Goal: Task Accomplishment & Management: Complete application form

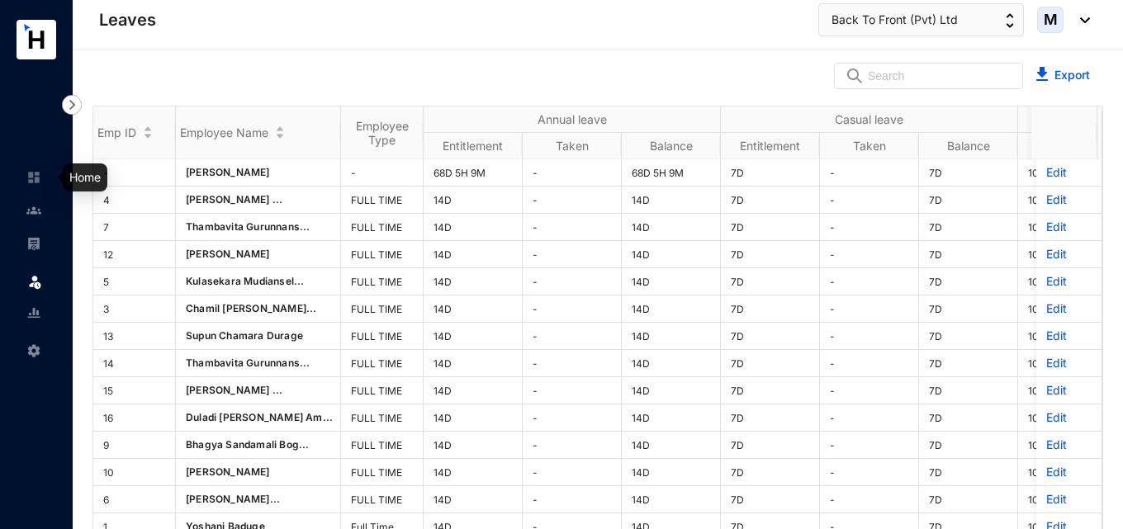
click at [32, 180] on img at bounding box center [33, 177] width 15 height 15
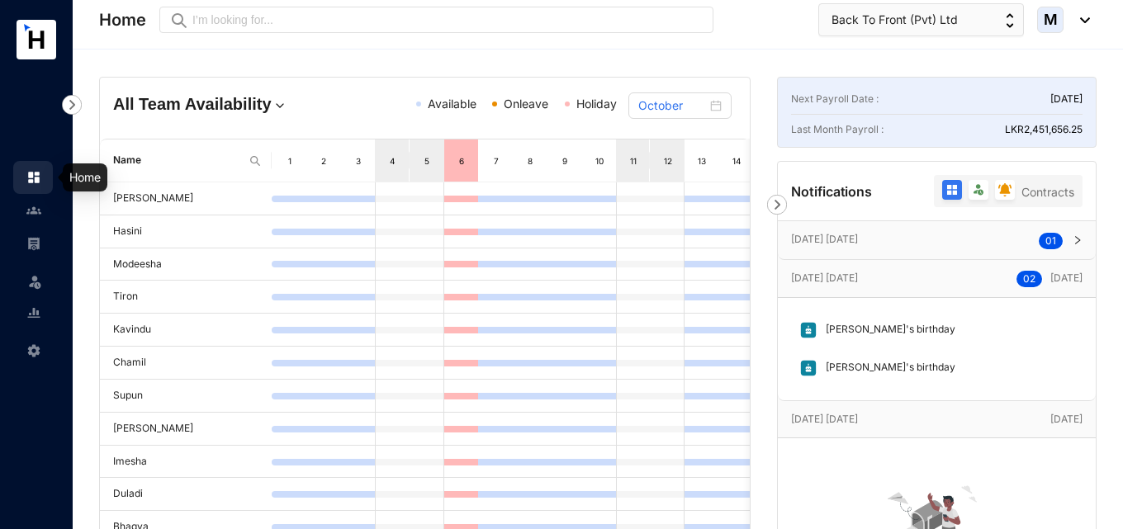
click at [31, 211] on img at bounding box center [33, 210] width 15 height 15
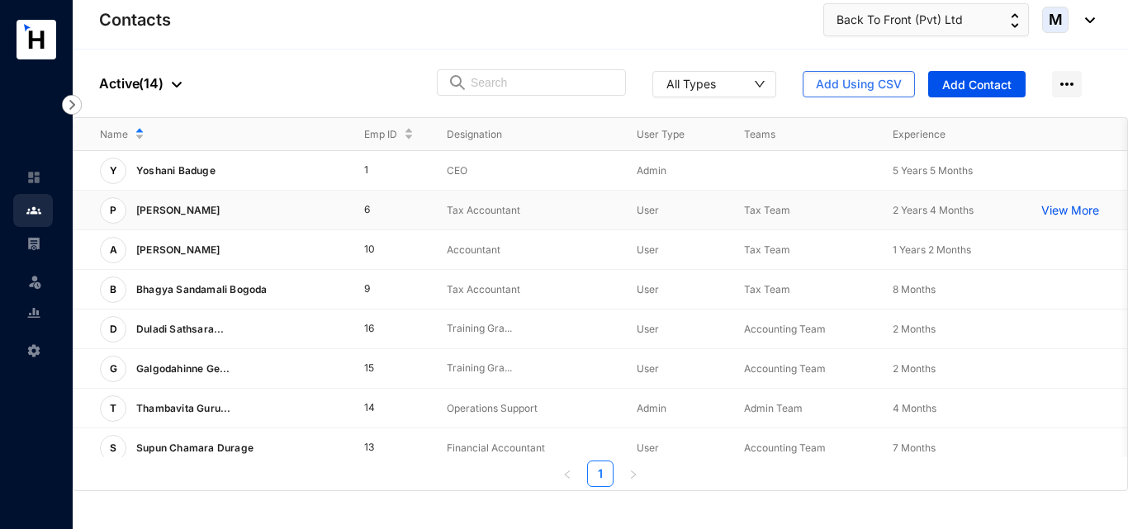
click at [227, 208] on p "[PERSON_NAME]" at bounding box center [176, 210] width 101 height 26
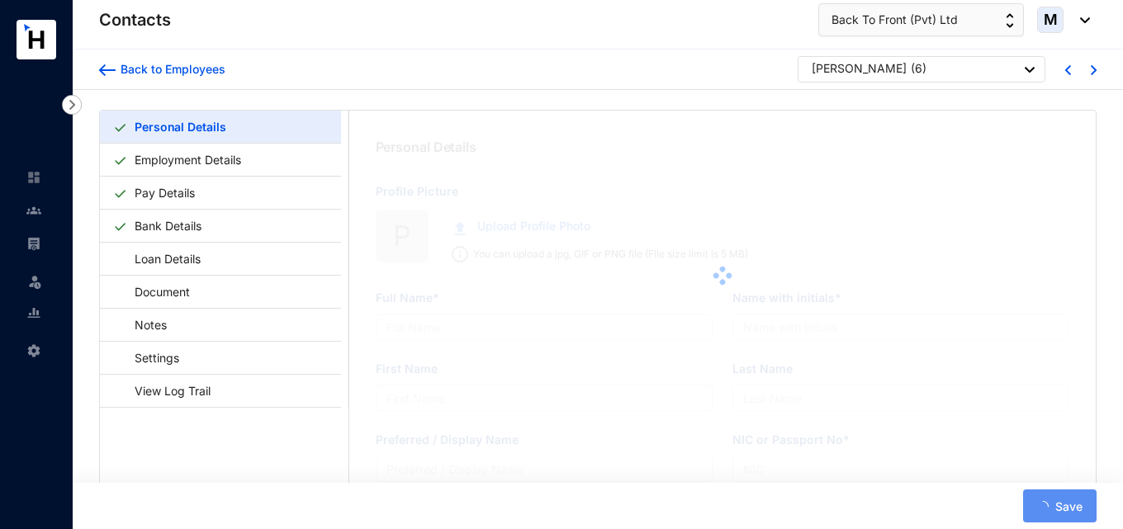
type input "[PERSON_NAME]"
type input "P Sripakeerathan"
type input "Sripakeerathan"
type input "Pawithra"
type input "968483072V"
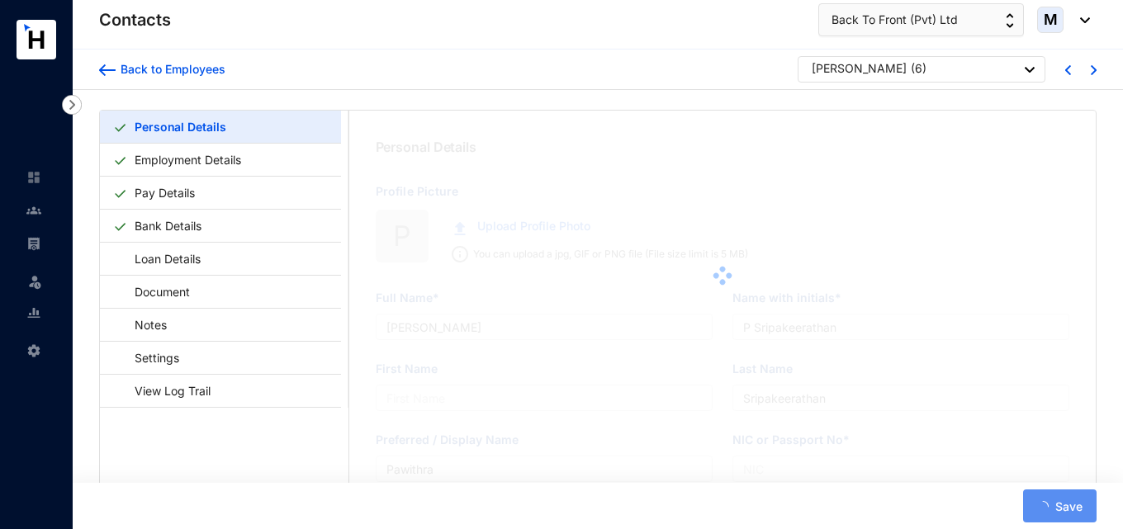
type input "777252294"
type input "[STREET_ADDRESS]"
type input "[DATE]"
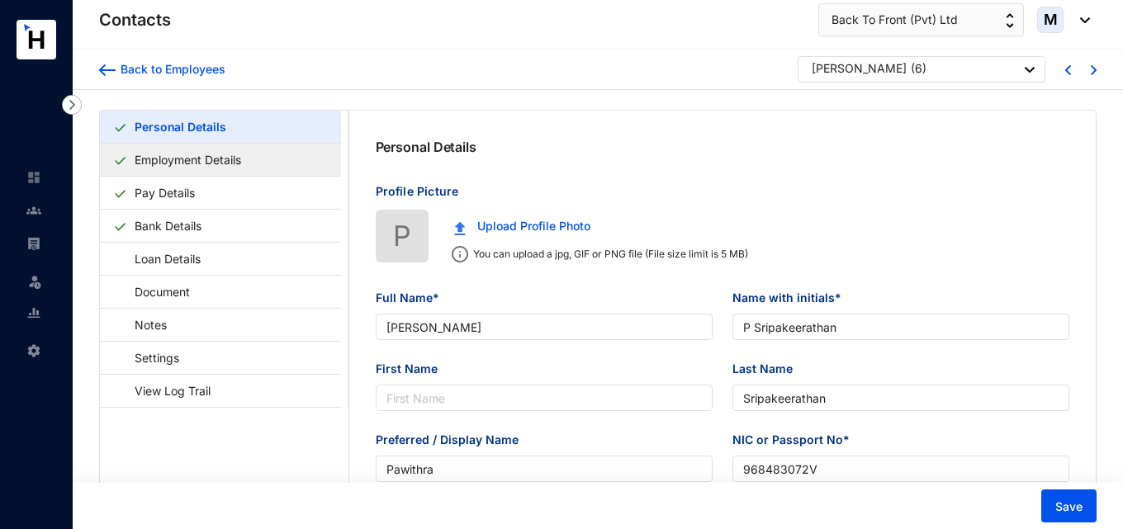
click at [201, 159] on link "Employment Details" at bounding box center [188, 160] width 120 height 34
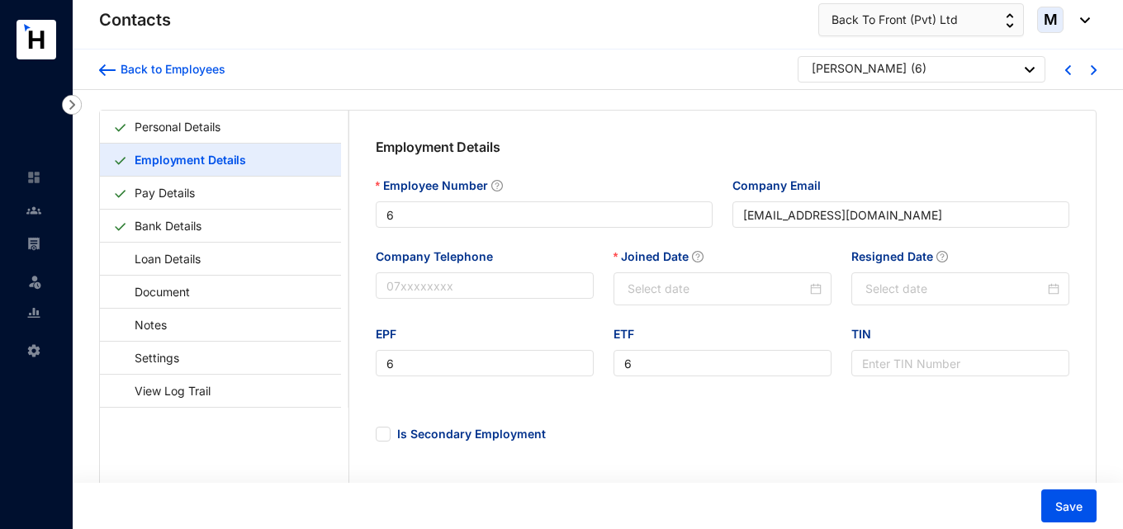
type input "[DATE]"
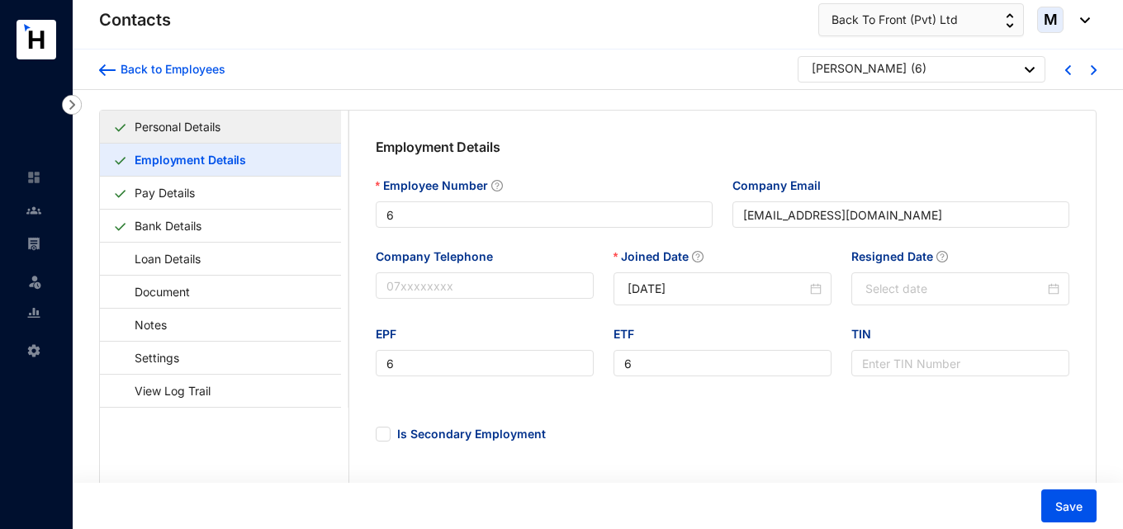
click at [226, 128] on link "Personal Details" at bounding box center [177, 127] width 99 height 34
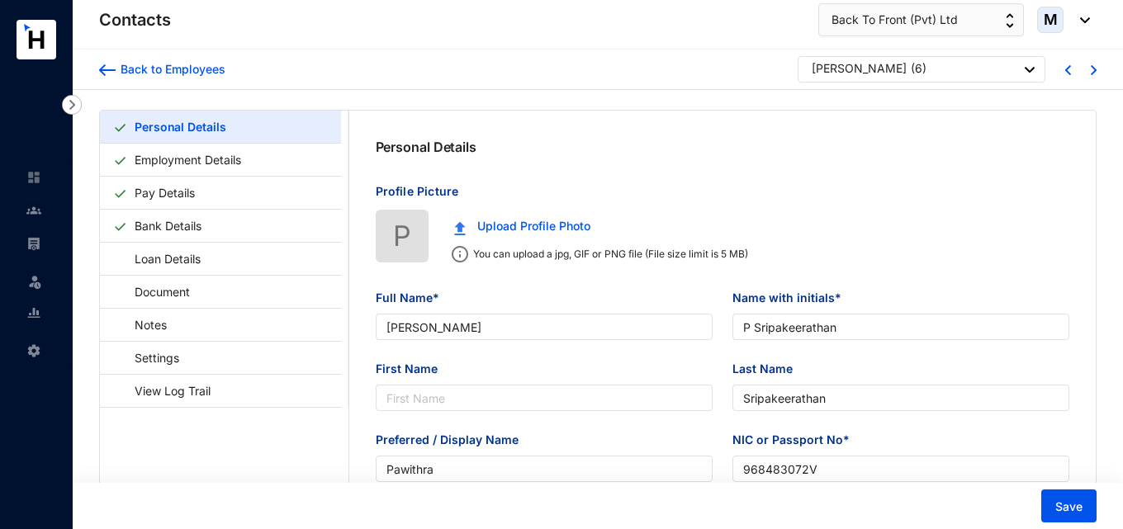
type input "[DATE]"
click at [182, 193] on link "Pay Details" at bounding box center [164, 193] width 73 height 34
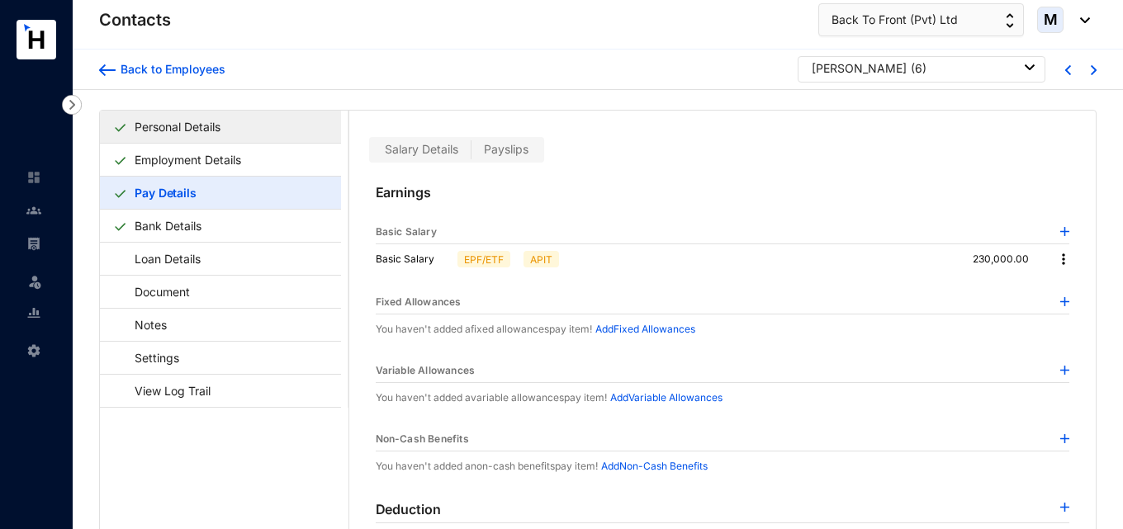
click at [227, 130] on link "Personal Details" at bounding box center [177, 127] width 99 height 34
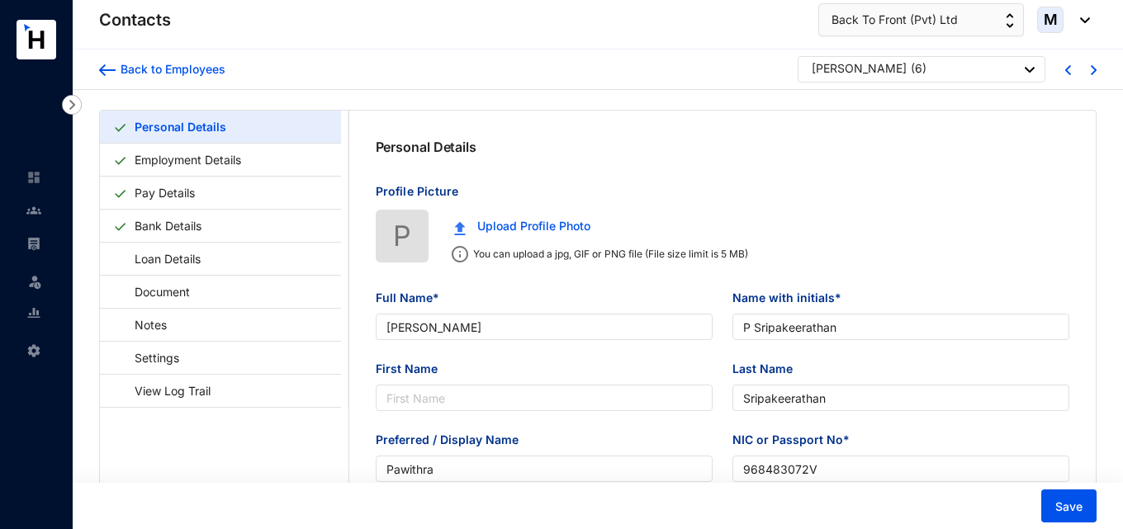
type input "[DATE]"
click at [221, 152] on link "Employment Details" at bounding box center [188, 160] width 120 height 34
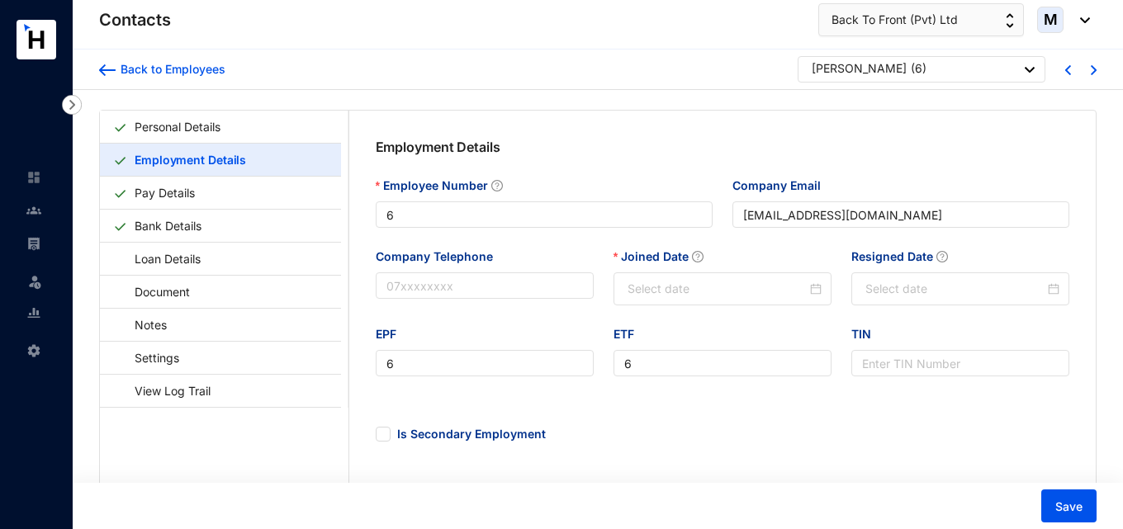
type input "[DATE]"
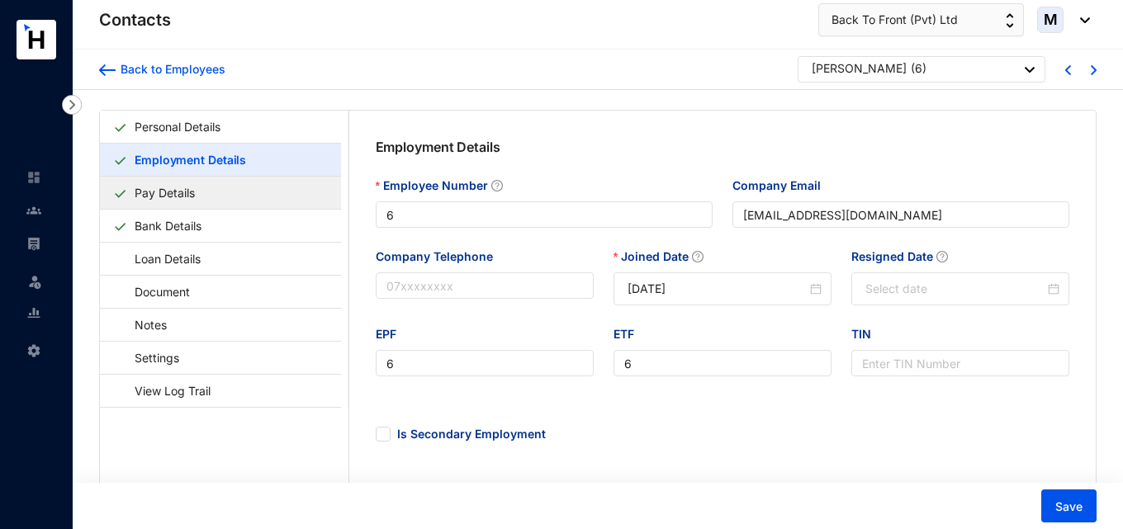
click at [201, 201] on link "Pay Details" at bounding box center [164, 193] width 73 height 34
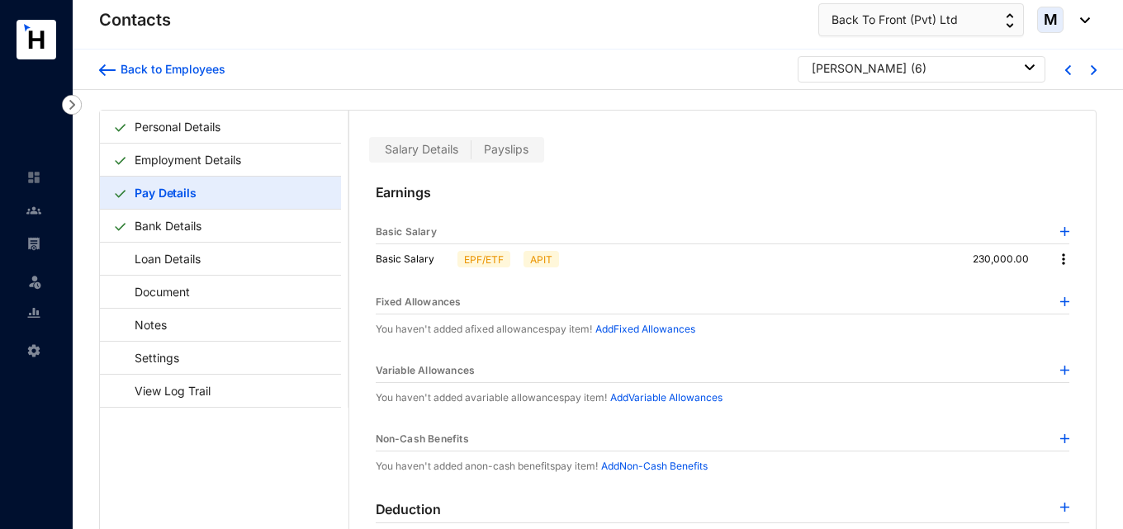
click at [1061, 265] on img at bounding box center [1063, 259] width 17 height 17
click at [1068, 291] on span "Edit" at bounding box center [1073, 287] width 21 height 18
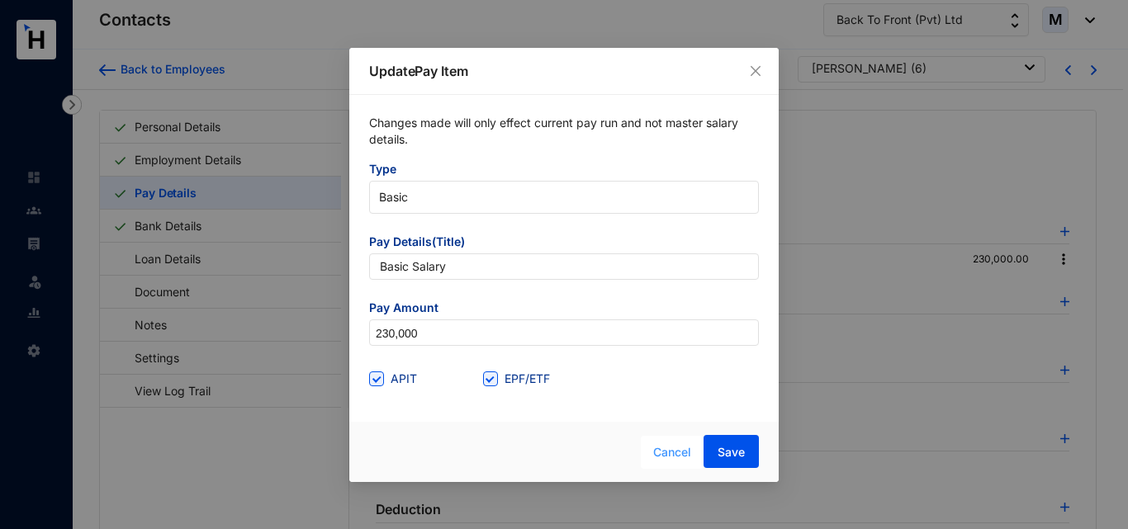
click at [674, 443] on span "Cancel" at bounding box center [672, 452] width 38 height 18
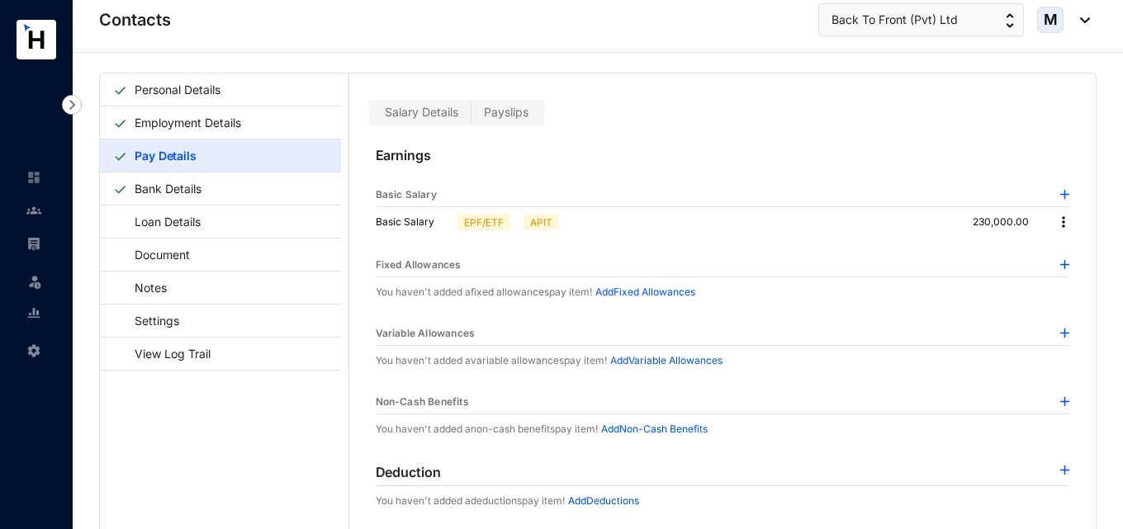
scroll to position [40, 0]
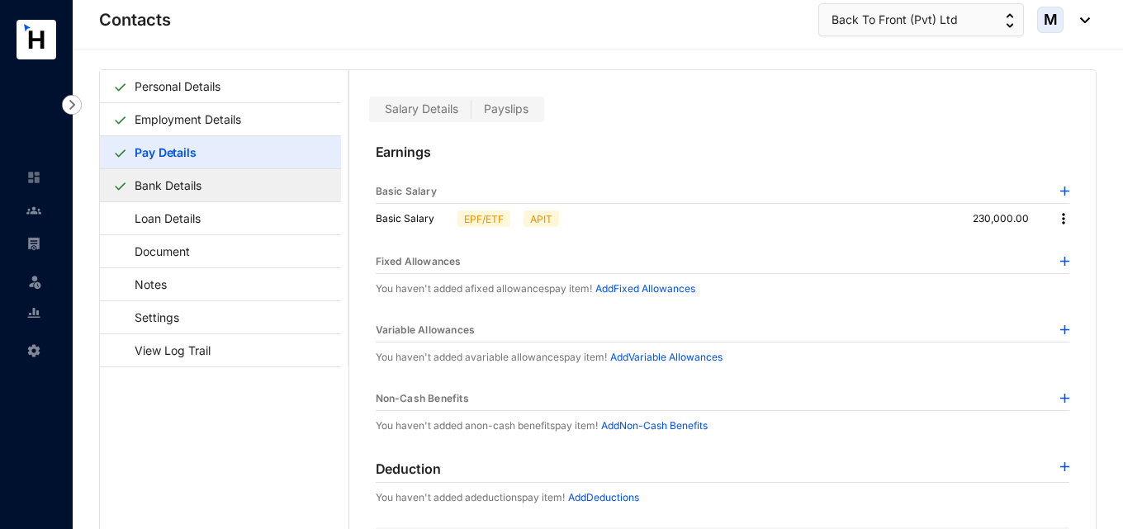
click at [181, 192] on link "Bank Details" at bounding box center [168, 185] width 80 height 34
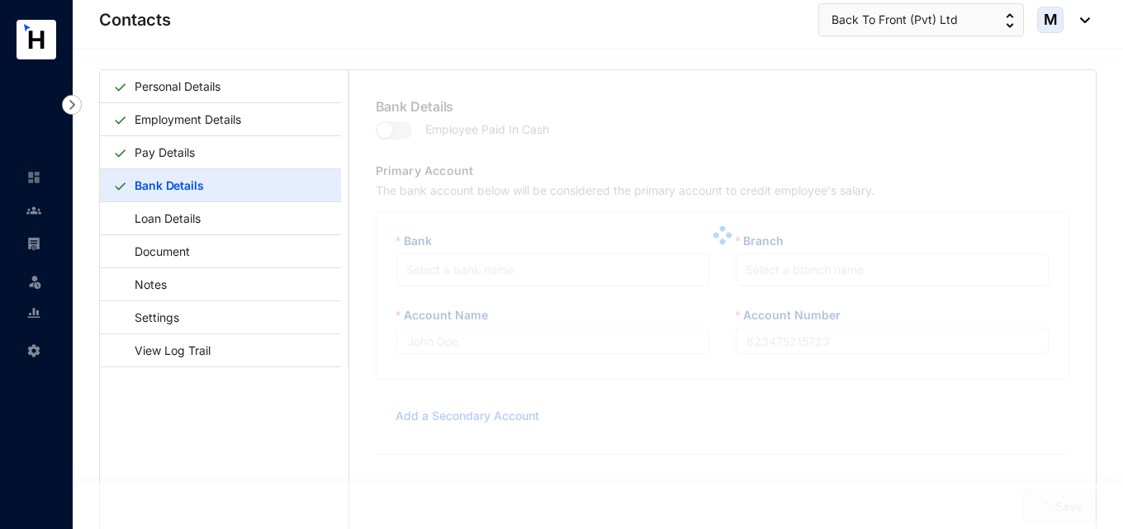
type input "[PERSON_NAME] National Bank"
type input "046020282998"
type input "[EMAIL_ADDRESS][DOMAIN_NAME]"
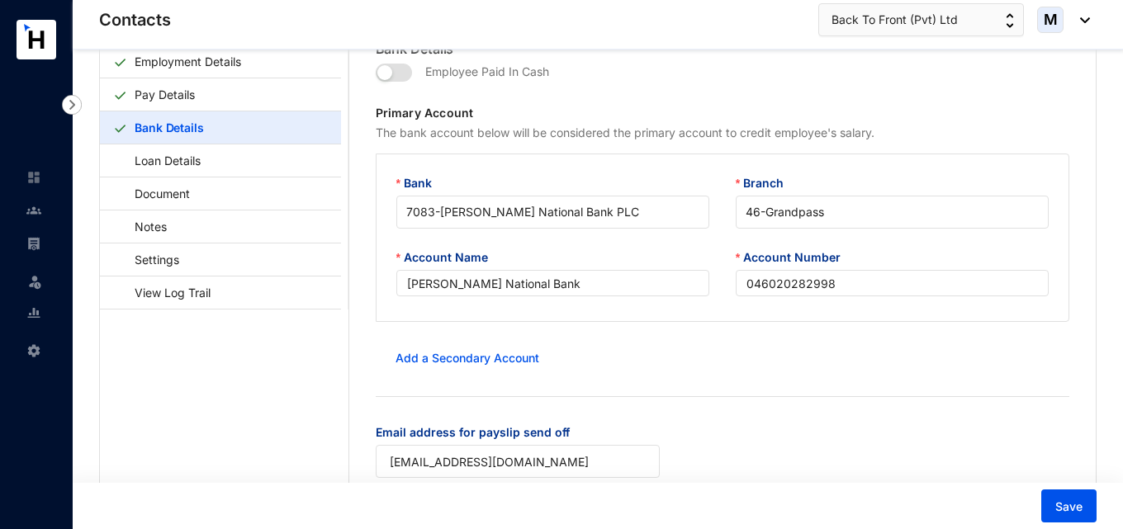
scroll to position [88, 0]
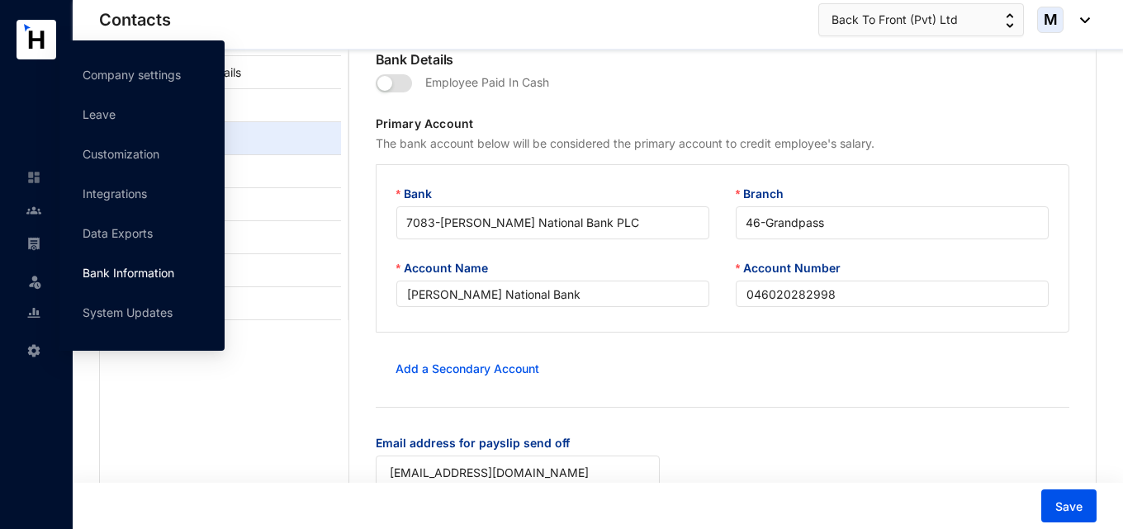
click at [132, 280] on link "Bank Information" at bounding box center [129, 273] width 92 height 14
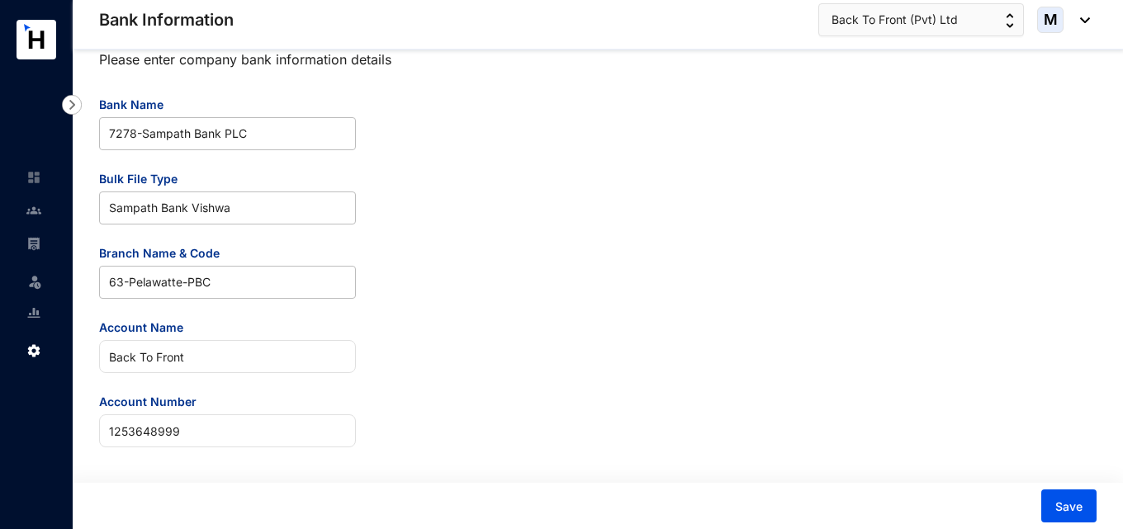
scroll to position [31, 0]
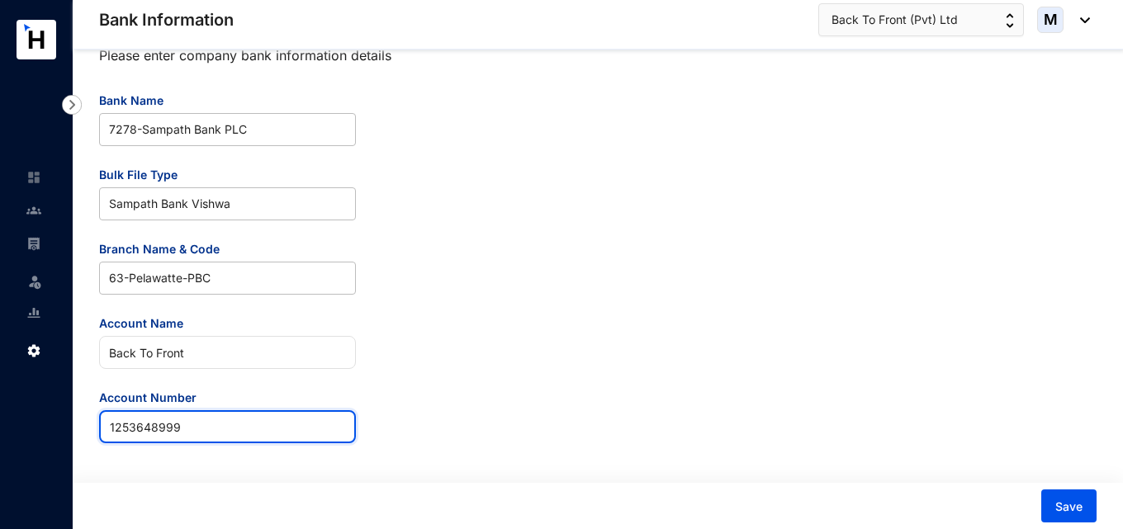
drag, startPoint x: 197, startPoint y: 432, endPoint x: 55, endPoint y: 417, distance: 142.0
click at [55, 417] on div "Bank Information Leave Settings Bank Information Back To Front (Pvt) Ltd M Plea…" at bounding box center [561, 249] width 1123 height 560
click at [248, 431] on input "1253648999" at bounding box center [227, 426] width 257 height 33
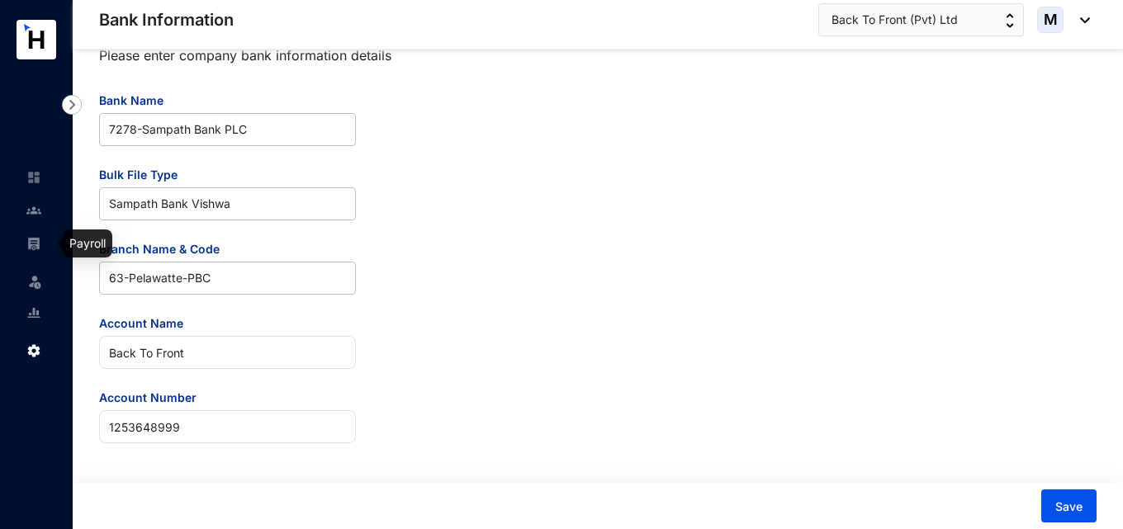
click at [40, 242] on img at bounding box center [33, 243] width 15 height 15
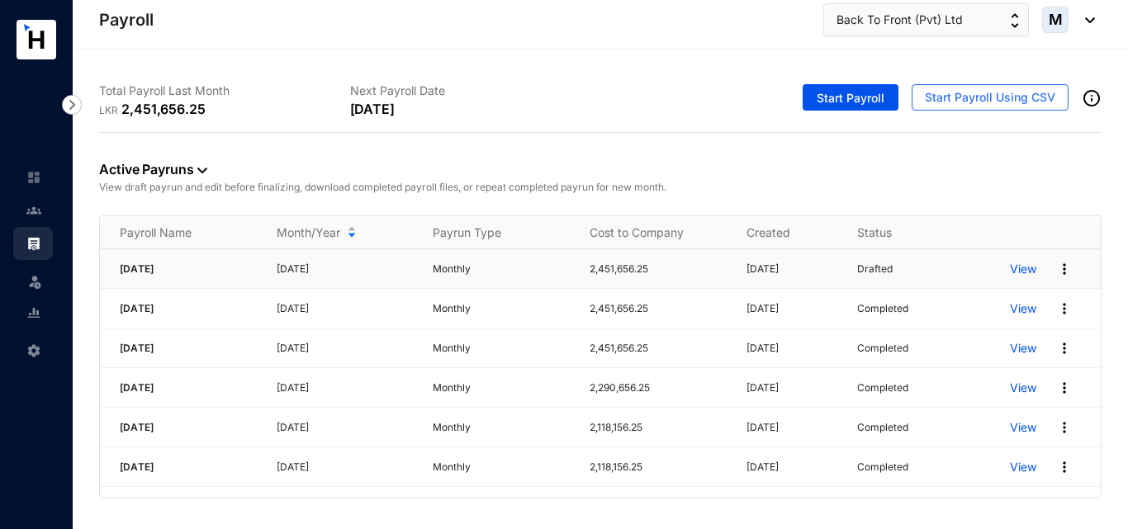
click at [1025, 271] on p "View" at bounding box center [1023, 269] width 26 height 17
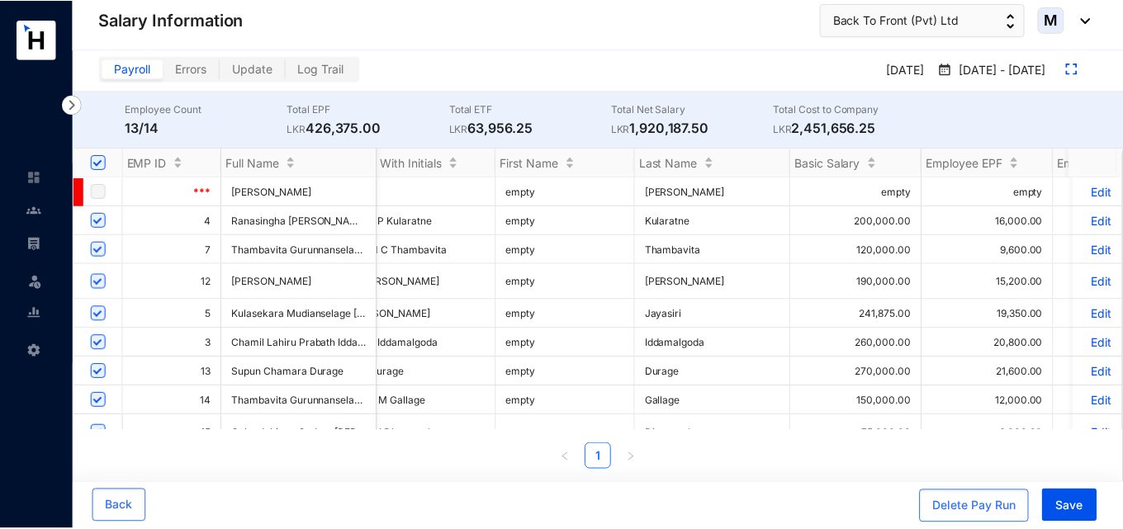
scroll to position [0, 83]
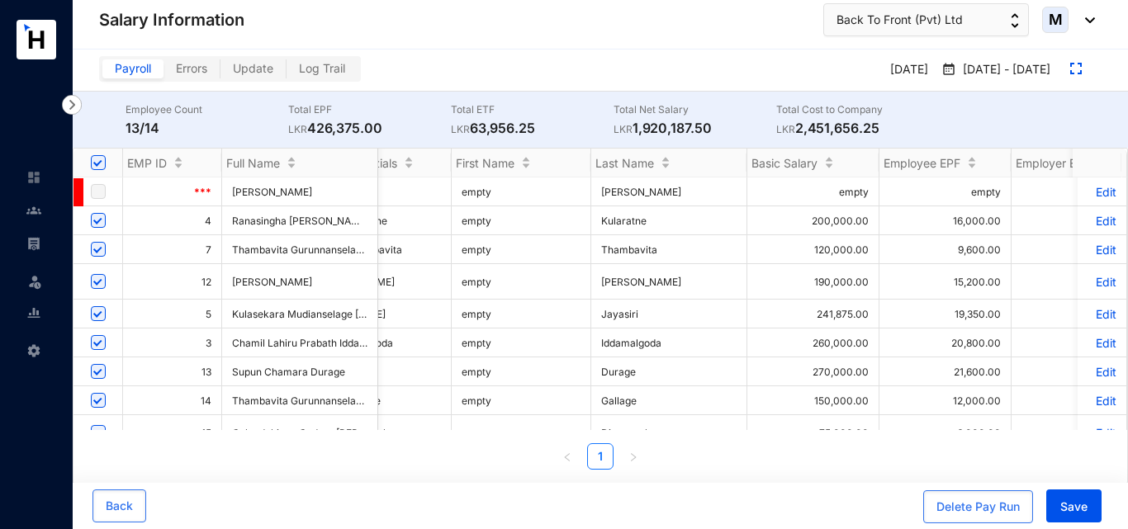
click at [1097, 220] on p "Edit" at bounding box center [1101, 221] width 29 height 14
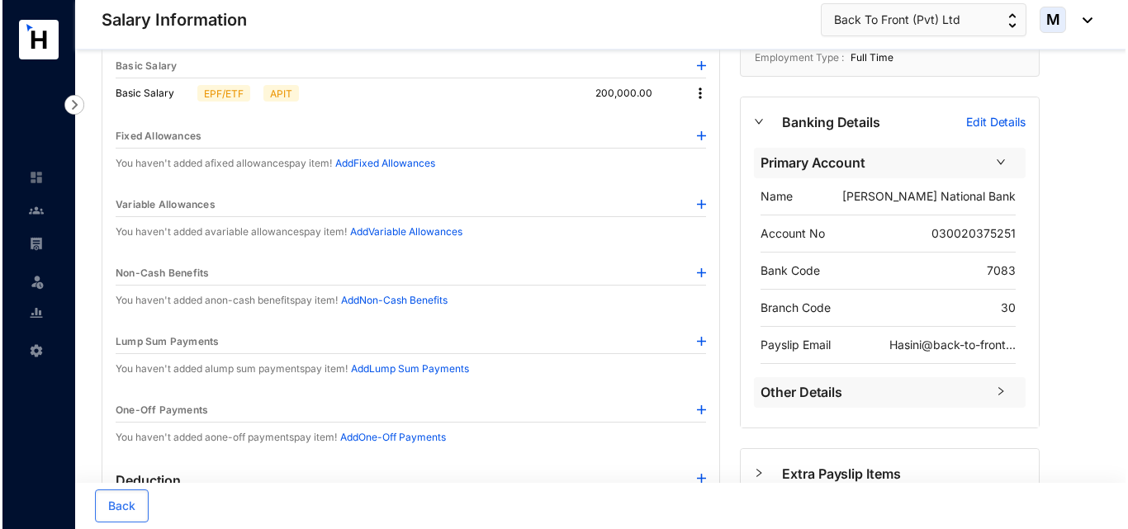
scroll to position [70, 0]
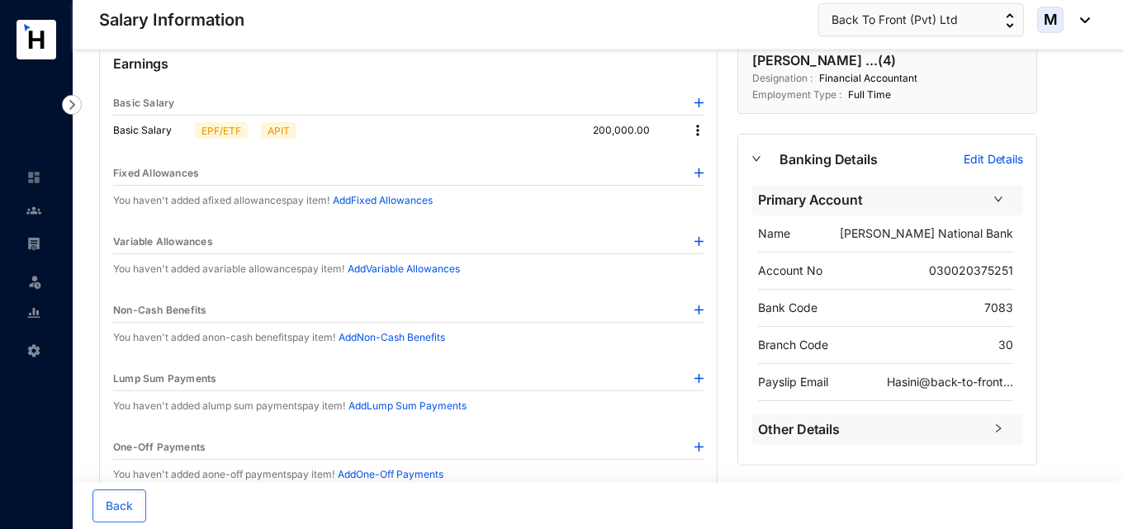
click at [696, 243] on img at bounding box center [698, 241] width 9 height 9
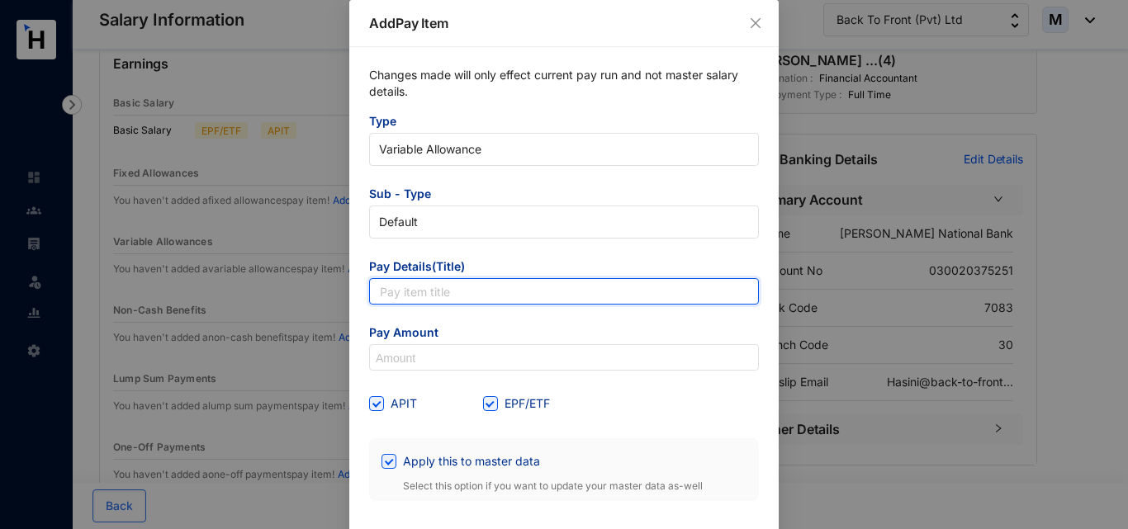
click at [429, 303] on input "text" at bounding box center [564, 291] width 390 height 26
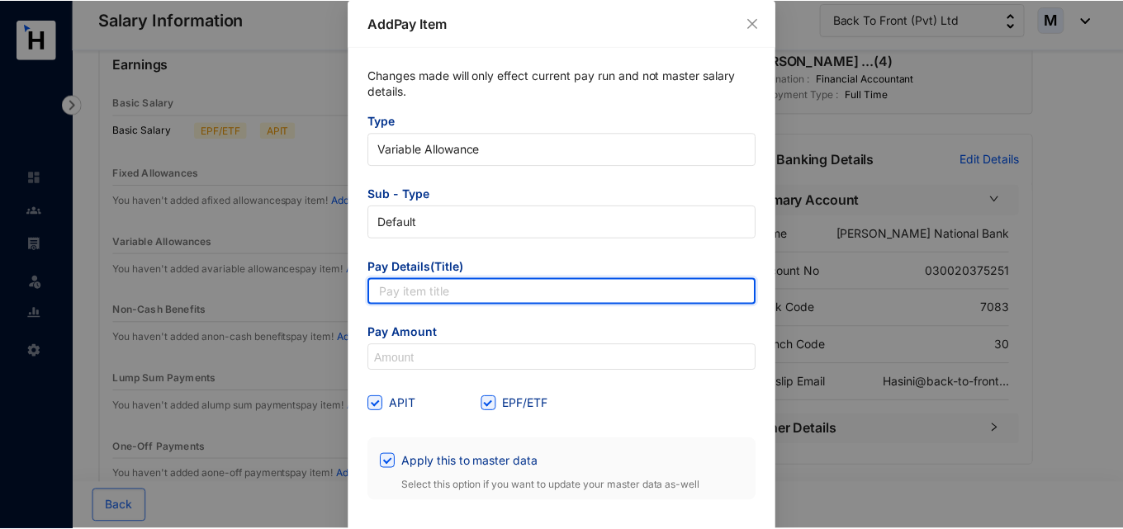
scroll to position [62, 0]
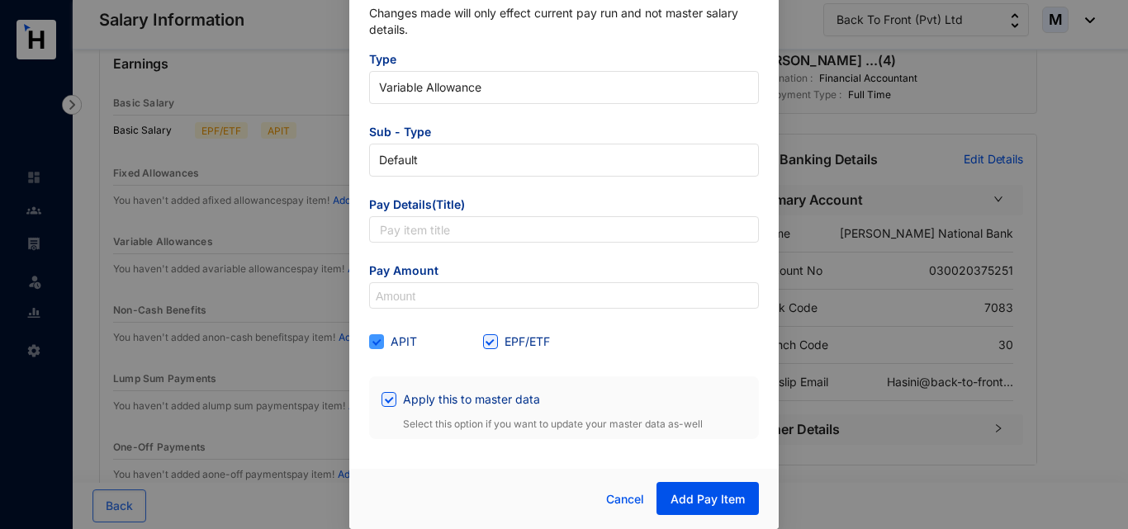
click at [372, 348] on span at bounding box center [376, 341] width 15 height 15
click at [372, 346] on input "APIT" at bounding box center [375, 340] width 12 height 12
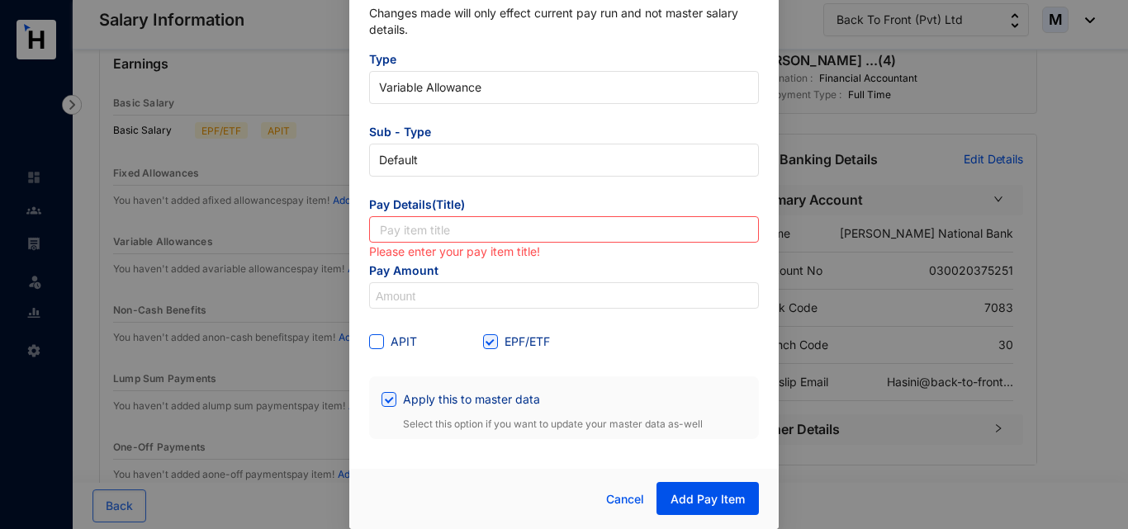
click at [372, 348] on span at bounding box center [376, 341] width 15 height 15
click at [372, 346] on input "APIT" at bounding box center [375, 340] width 12 height 12
checkbox input "true"
click at [485, 343] on input "EPF/ETF" at bounding box center [489, 340] width 12 height 12
checkbox input "false"
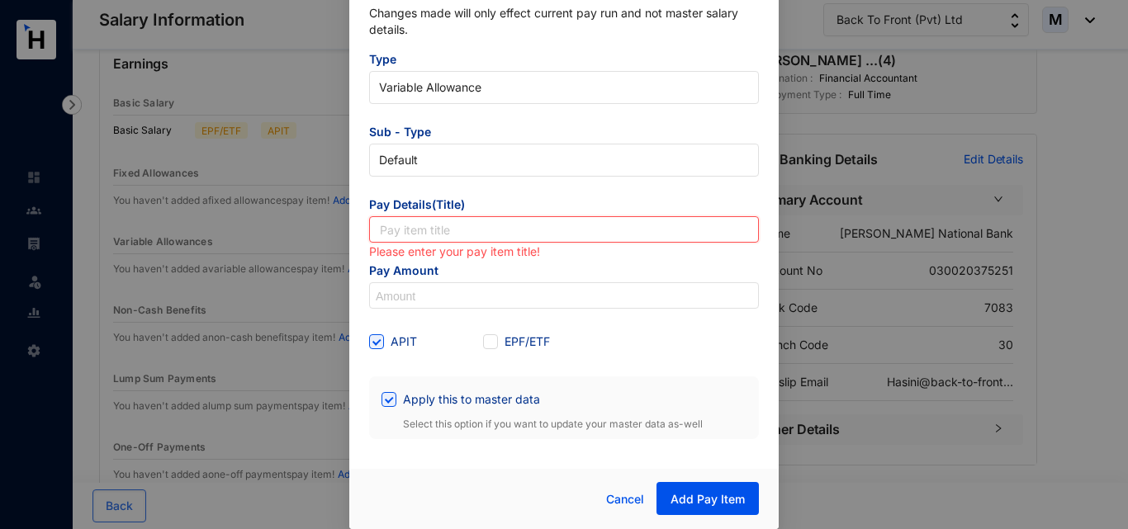
click at [431, 233] on input "text" at bounding box center [564, 229] width 390 height 26
type input "Overtime"
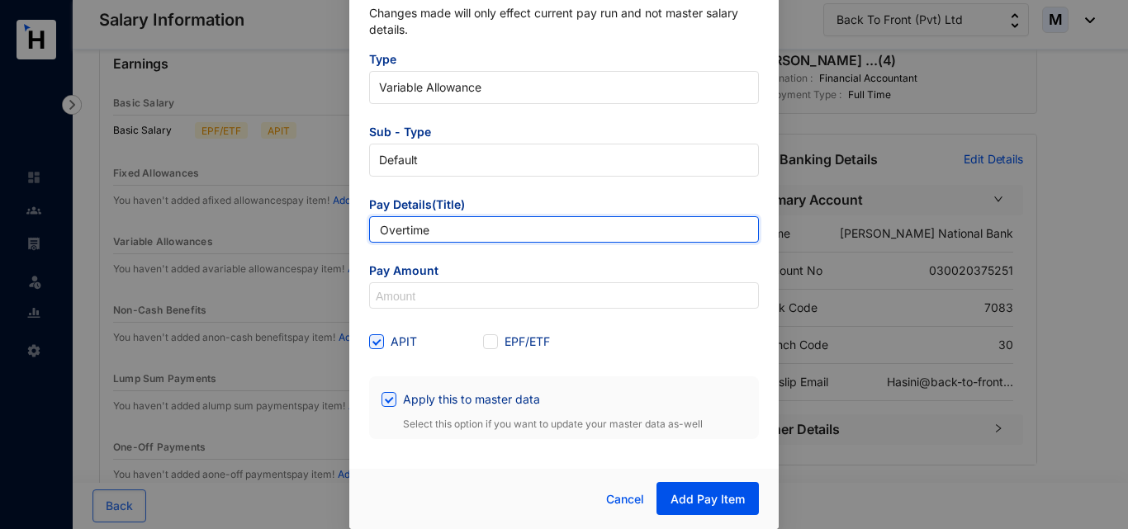
click at [380, 239] on input "Overtime" at bounding box center [564, 229] width 390 height 26
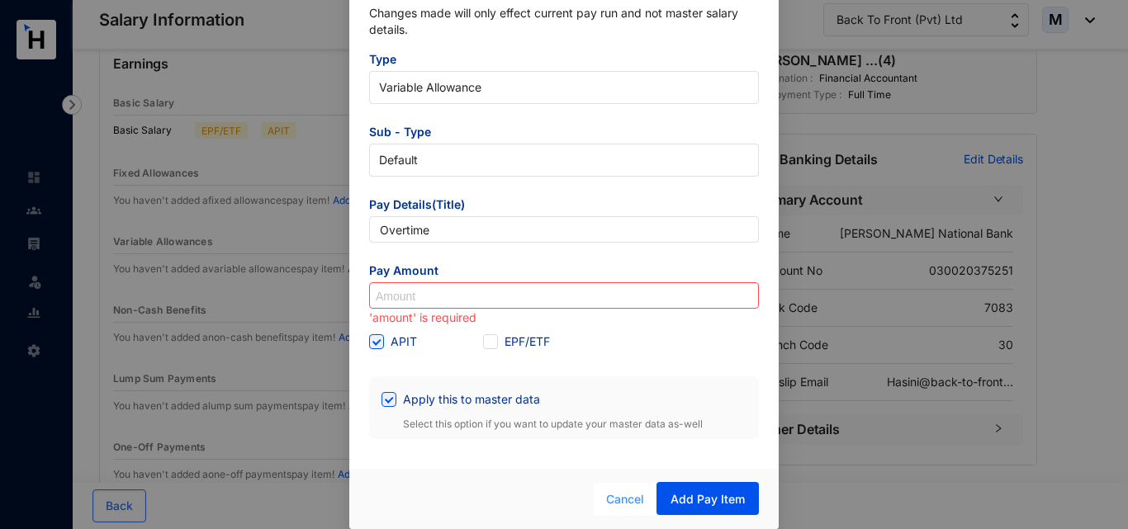
click at [626, 505] on span "Cancel" at bounding box center [625, 499] width 38 height 18
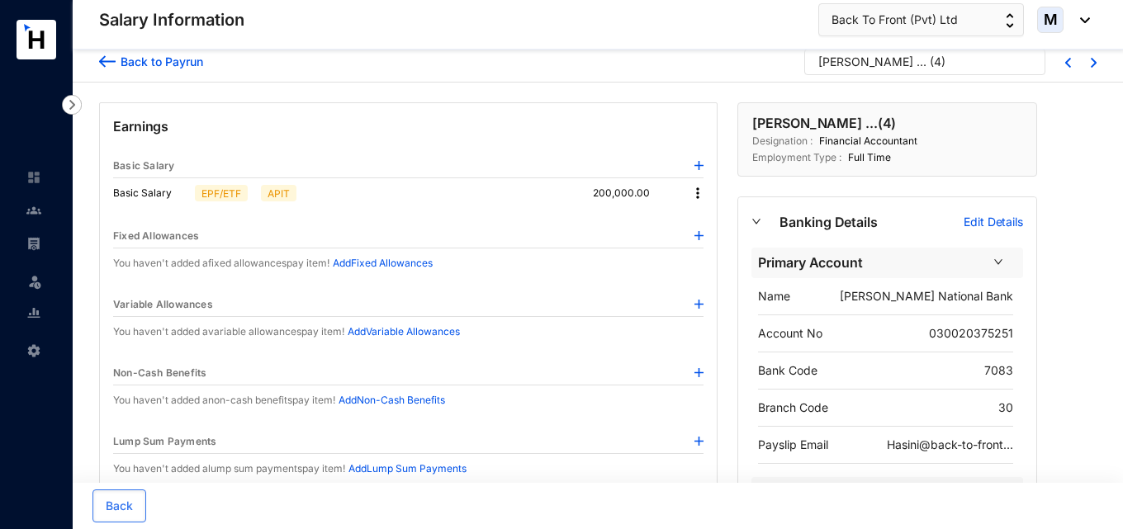
scroll to position [0, 0]
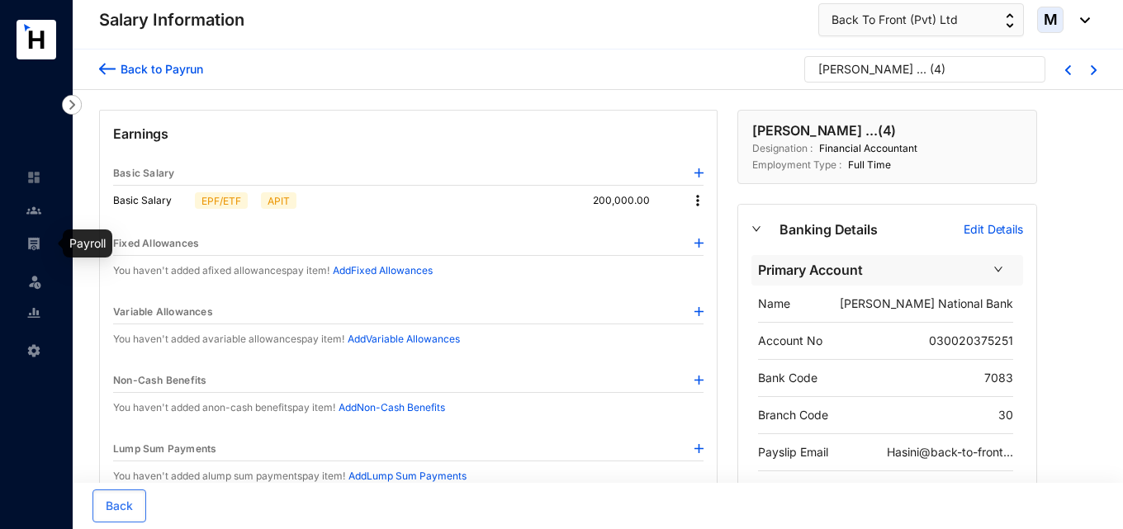
click at [31, 247] on img at bounding box center [33, 243] width 15 height 15
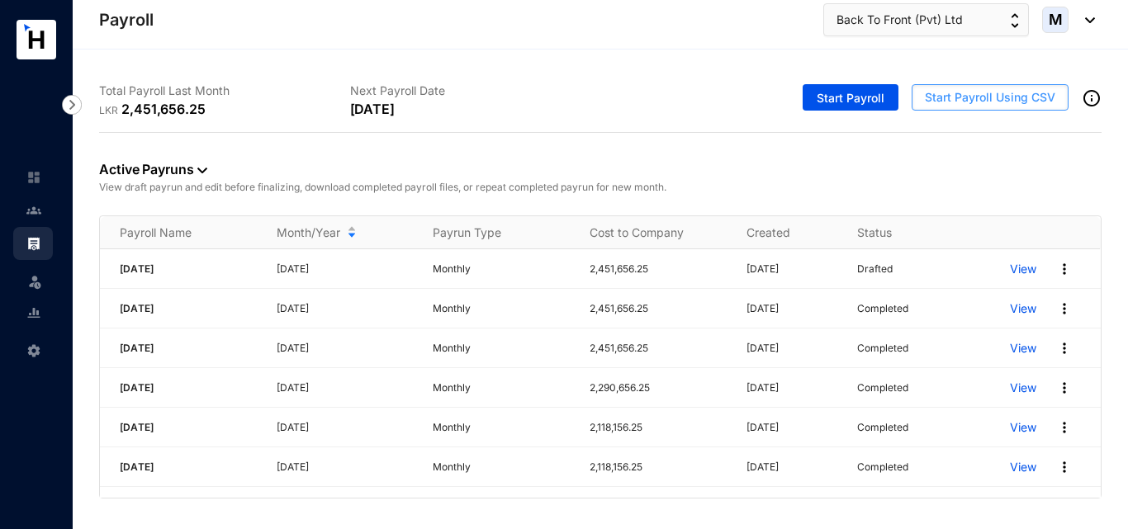
click at [958, 99] on span "Start Payroll Using CSV" at bounding box center [990, 97] width 130 height 17
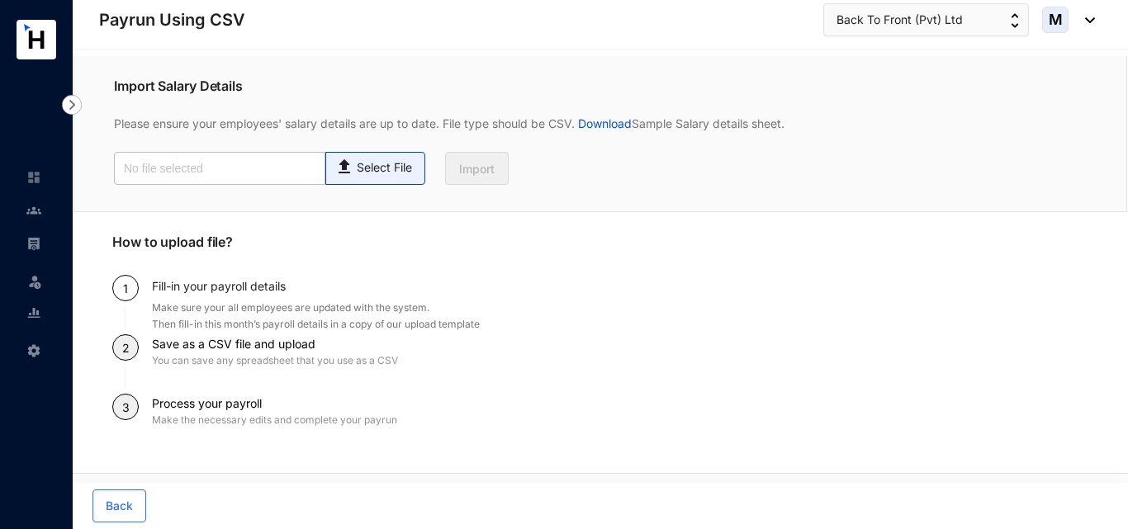
click at [386, 178] on span "Select File" at bounding box center [375, 168] width 100 height 33
click at [0, 0] on input "Select File" at bounding box center [0, 0] width 0 height 0
click at [614, 117] on link "Download" at bounding box center [603, 123] width 57 height 14
click at [35, 246] on img at bounding box center [33, 243] width 15 height 15
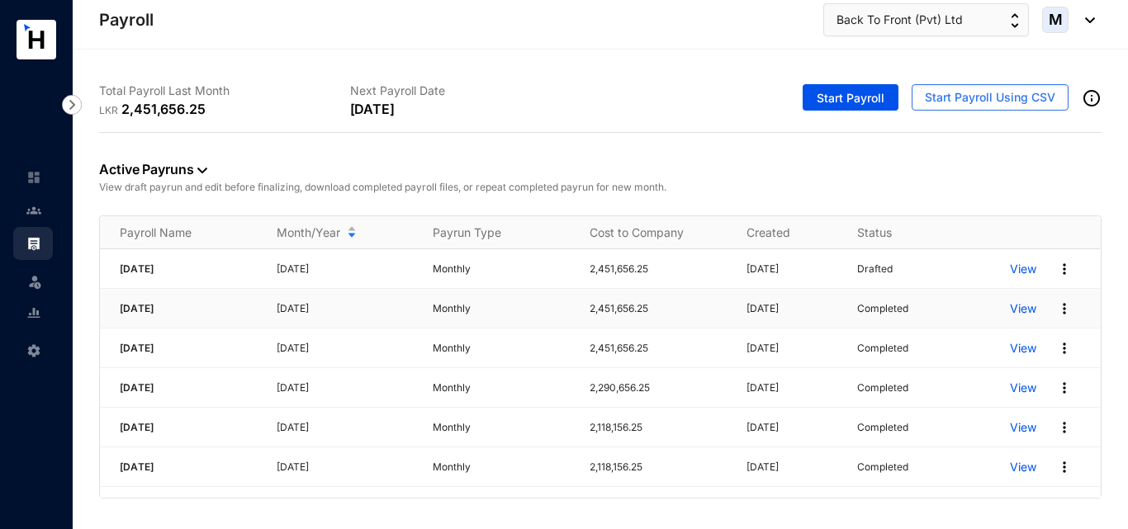
click at [1022, 309] on p "View" at bounding box center [1023, 309] width 26 height 17
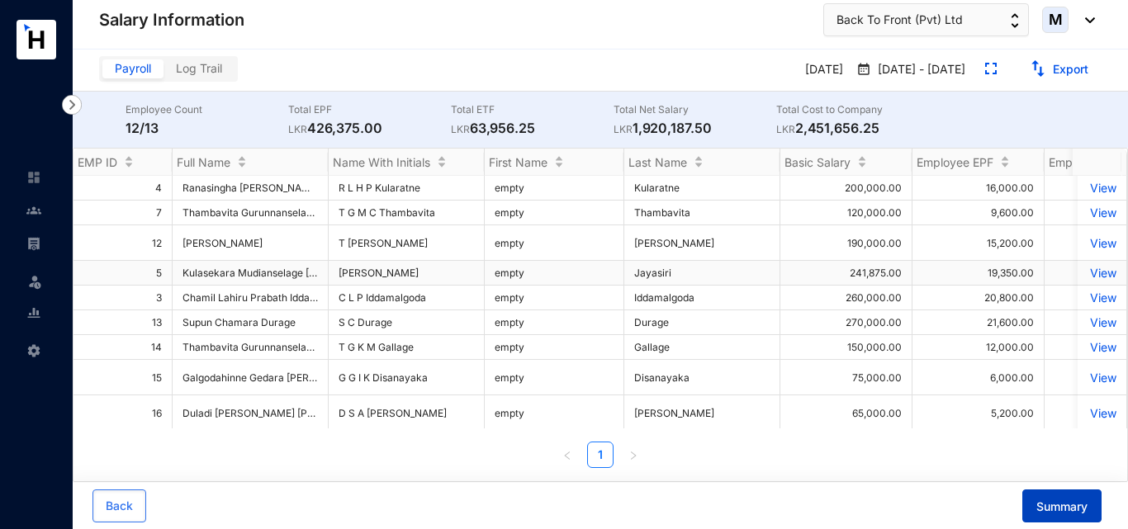
click at [1051, 508] on span "Summary" at bounding box center [1061, 507] width 51 height 17
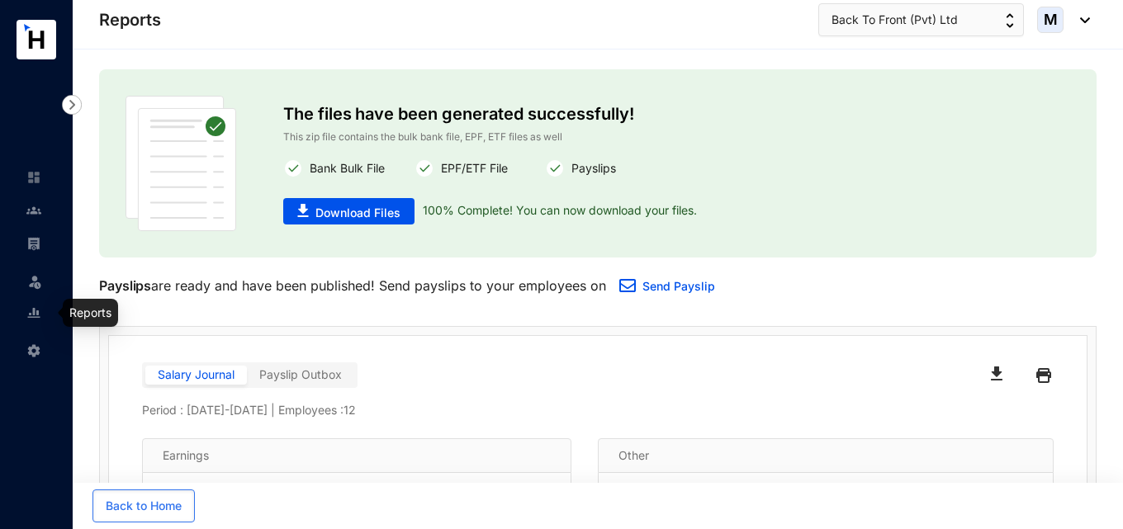
click at [37, 312] on img at bounding box center [33, 312] width 15 height 15
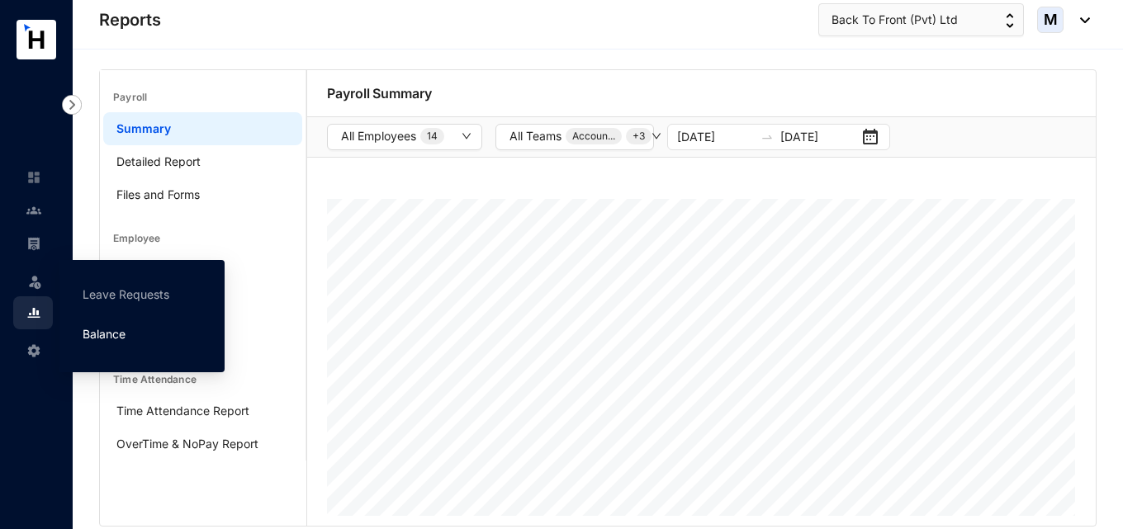
click at [113, 334] on link "Balance" at bounding box center [104, 334] width 43 height 14
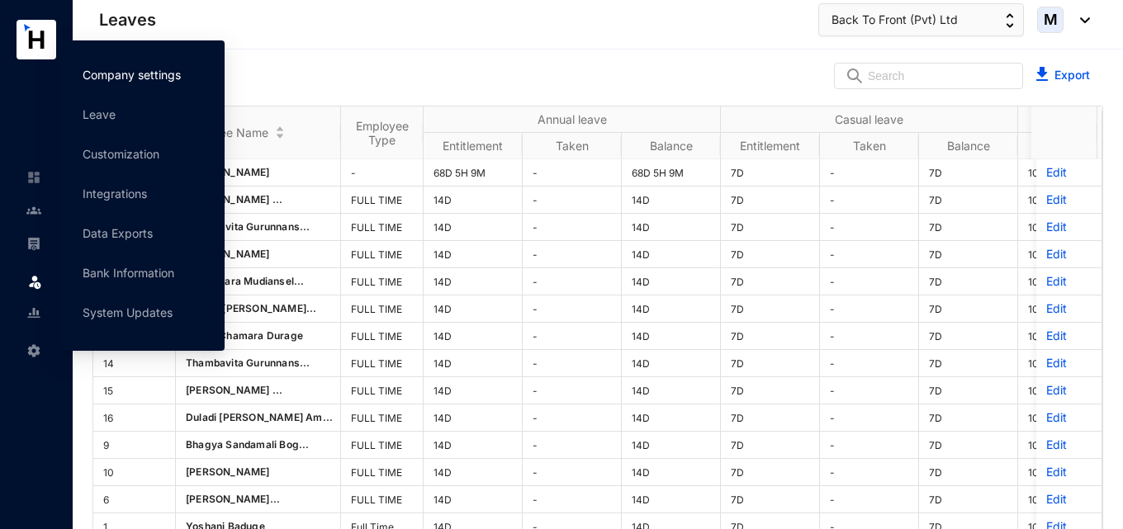
click at [161, 70] on link "Company settings" at bounding box center [132, 75] width 98 height 14
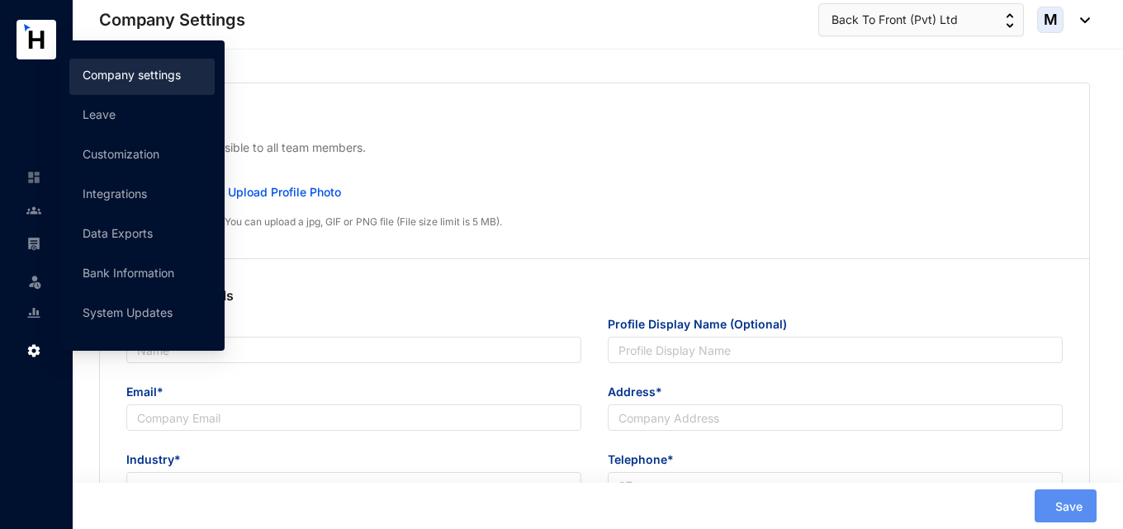
click at [427, 283] on div "Company Details Company Name* Profile Display Name (Optional) Email* Address* I…" at bounding box center [594, 439] width 989 height 360
type input "Back To Front (Pvt) Ltd"
type input "[EMAIL_ADDRESS][DOMAIN_NAME]"
type input "uuaa"
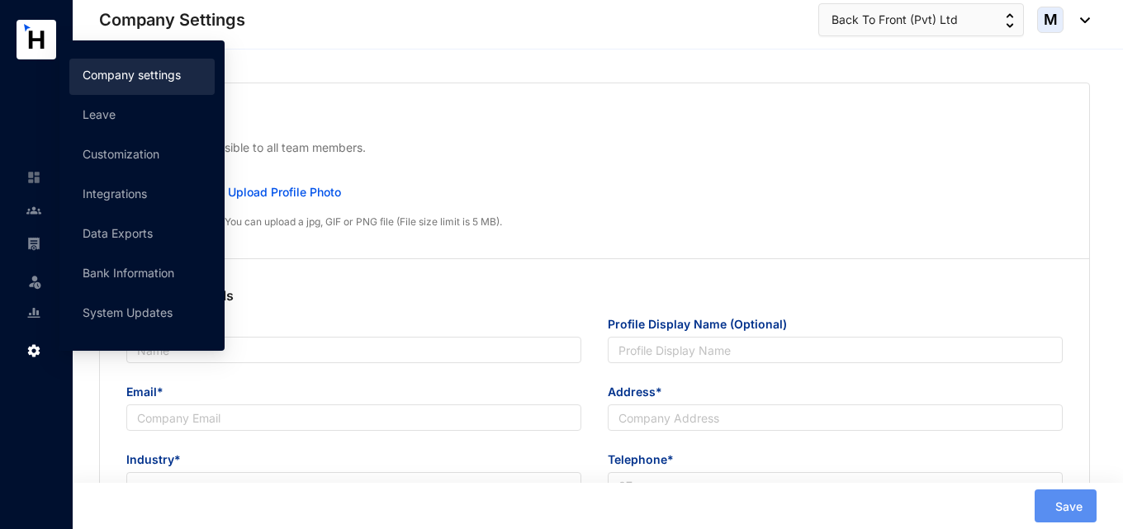
type input "00"
type input "01"
type input "1"
type input "2"
type input "7.5"
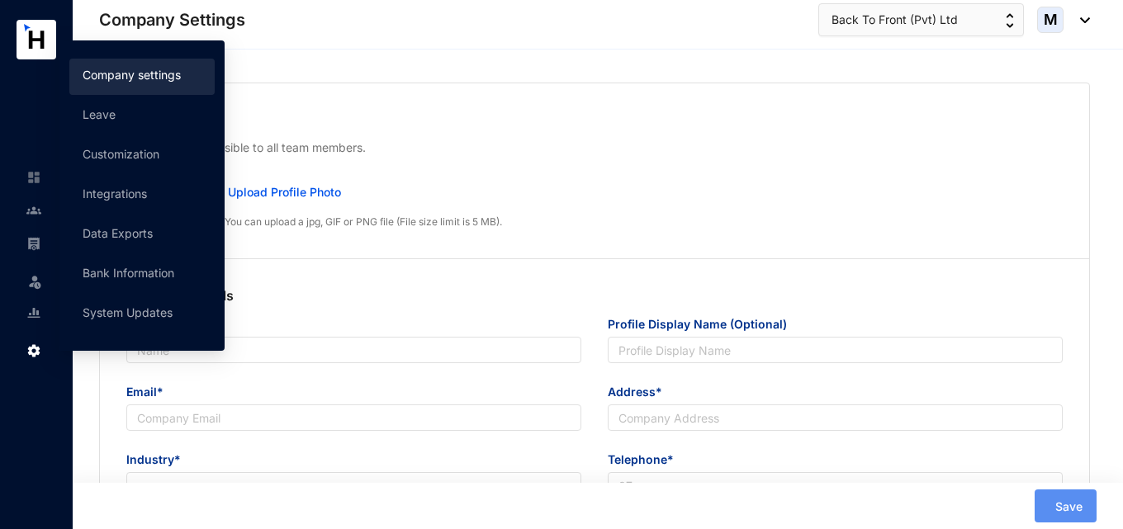
type input "22"
radio input "true"
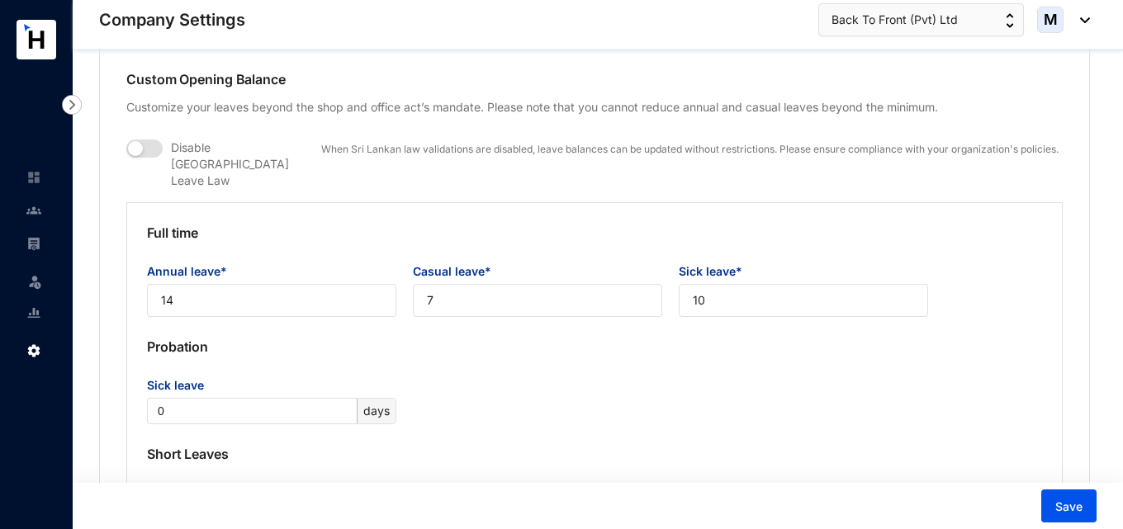
scroll to position [1321, 0]
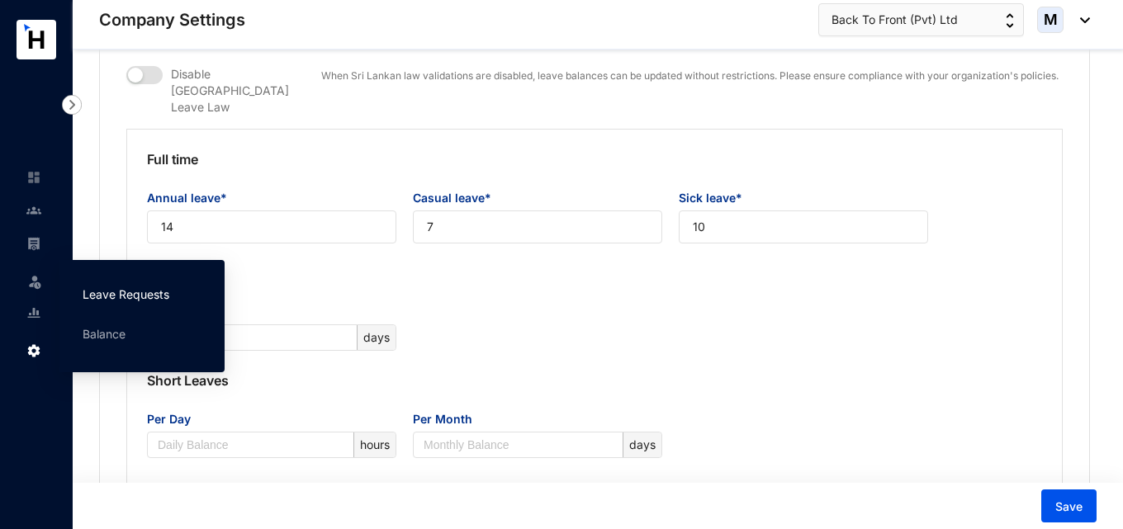
click at [86, 291] on link "Leave Requests" at bounding box center [126, 294] width 87 height 14
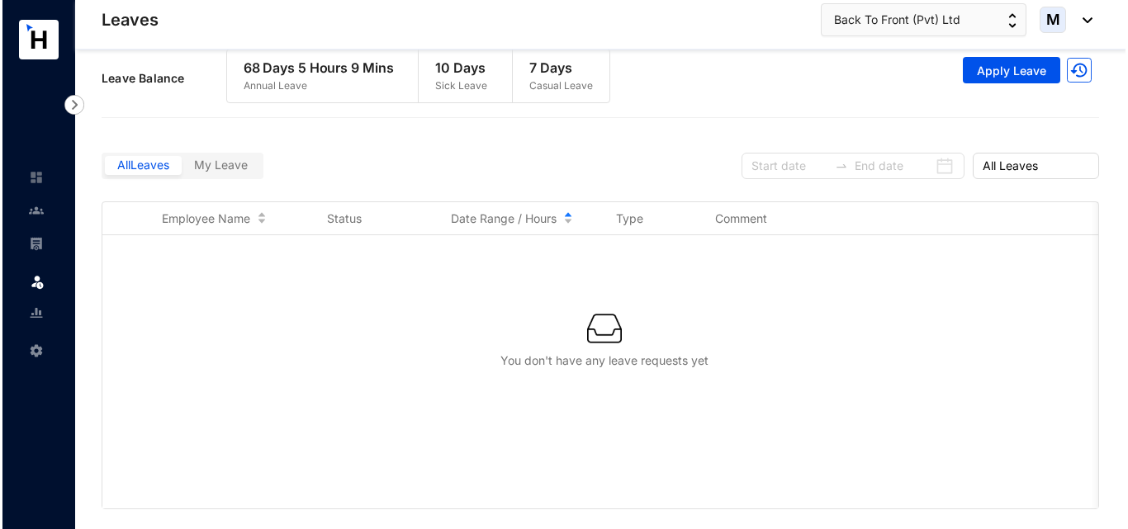
scroll to position [12, 0]
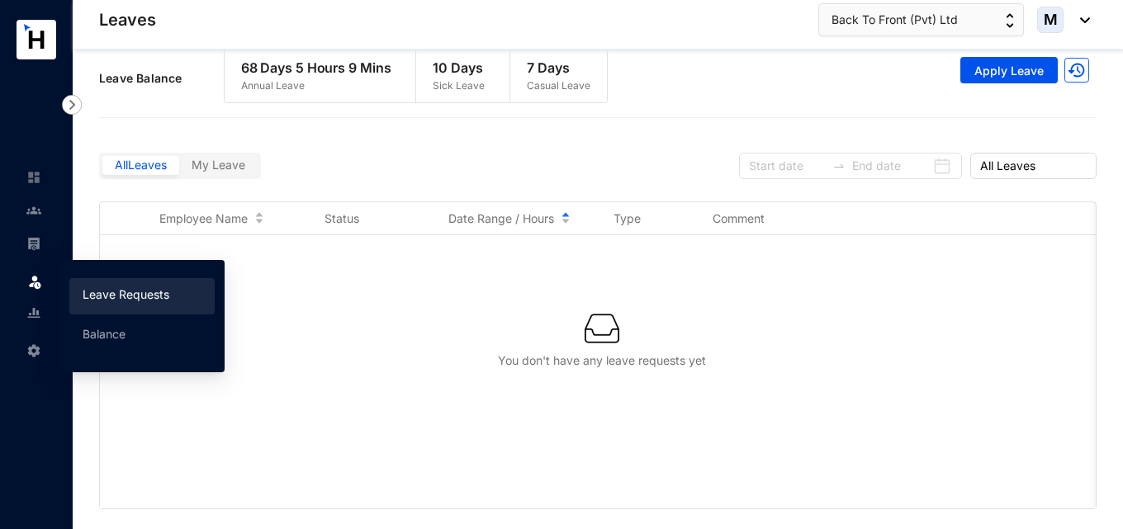
click at [105, 301] on link "Leave Requests" at bounding box center [126, 294] width 87 height 14
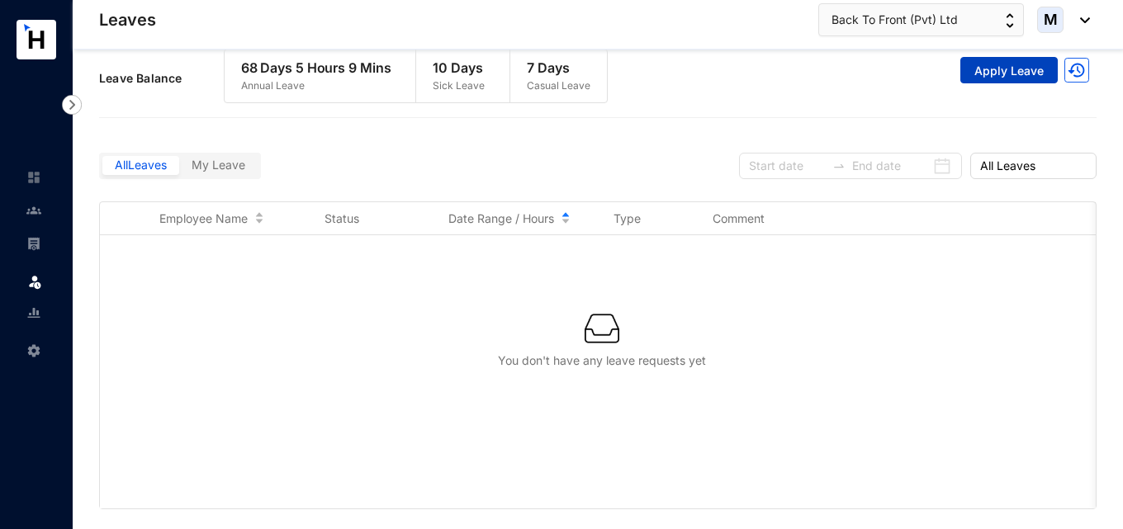
click at [986, 76] on span "Apply Leave" at bounding box center [1008, 71] width 69 height 17
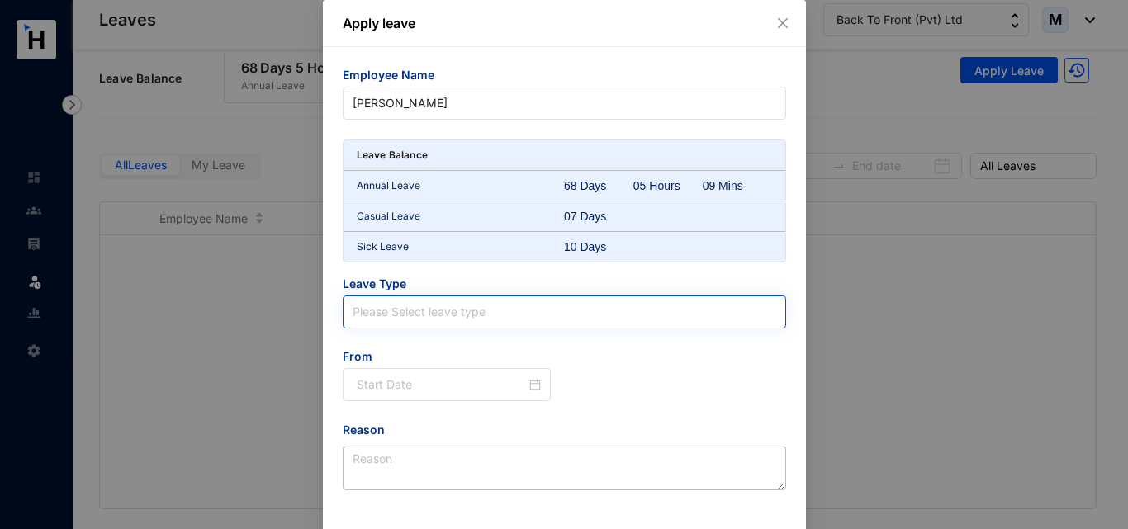
scroll to position [71, 0]
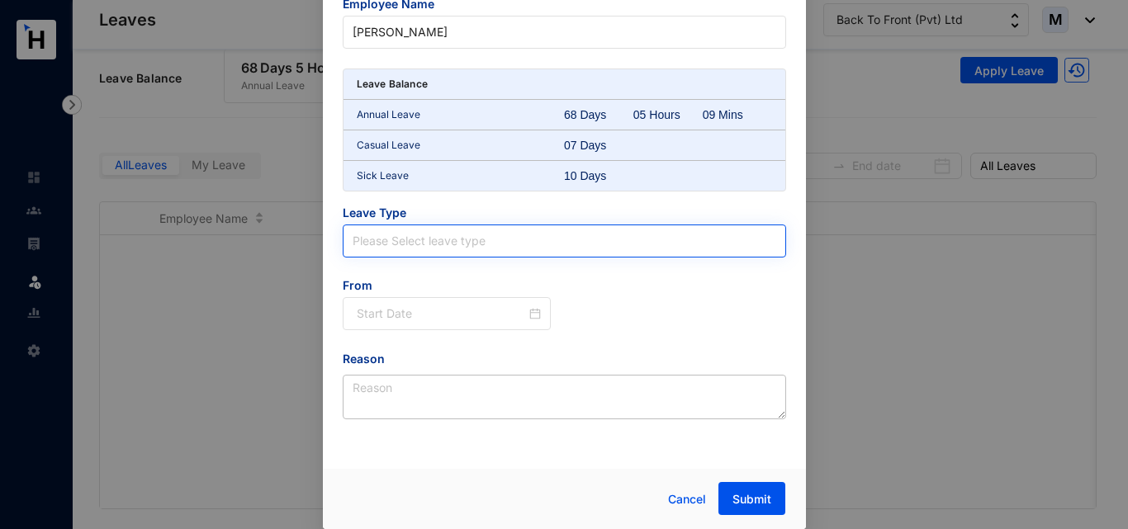
click at [421, 249] on input "search" at bounding box center [565, 240] width 424 height 31
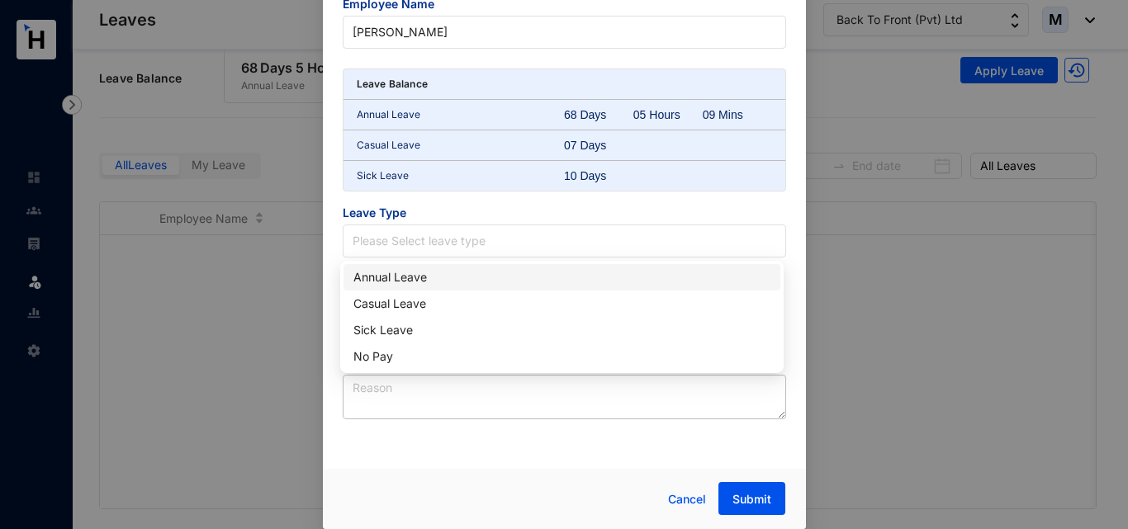
click at [419, 274] on div "Annual Leave" at bounding box center [561, 277] width 417 height 18
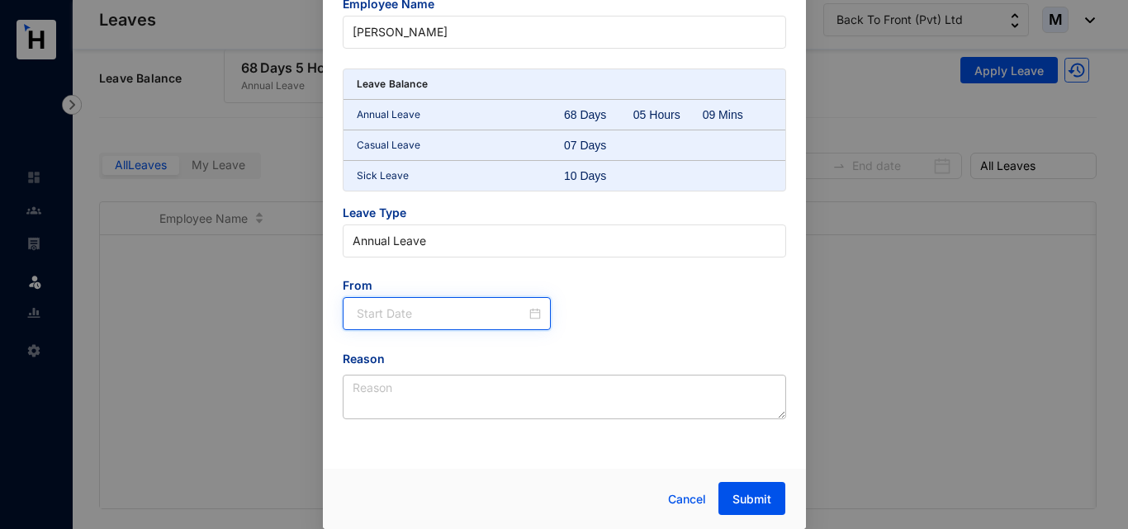
click at [438, 322] on input at bounding box center [442, 314] width 170 height 18
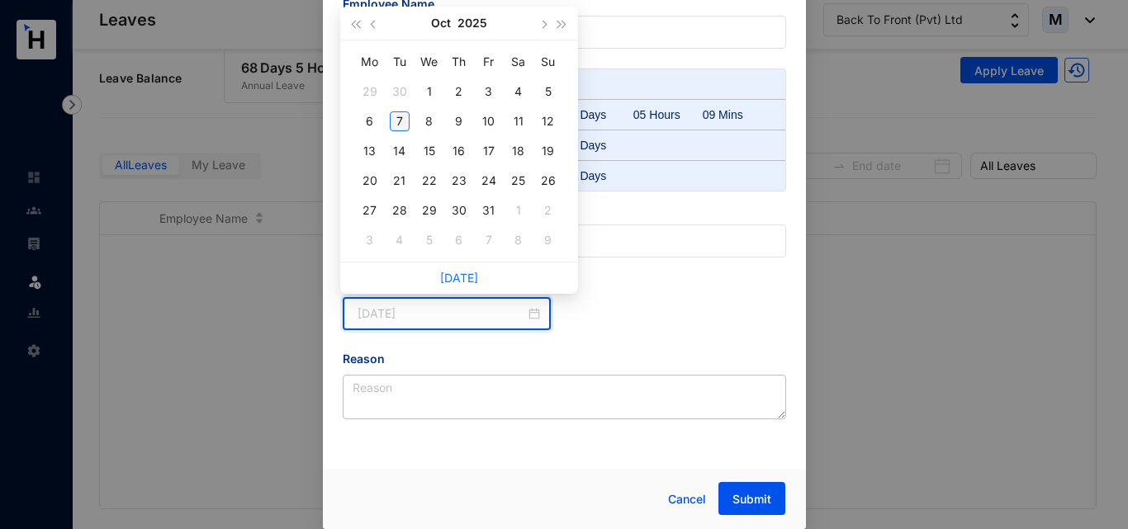
click at [395, 126] on div "7" at bounding box center [400, 121] width 20 height 20
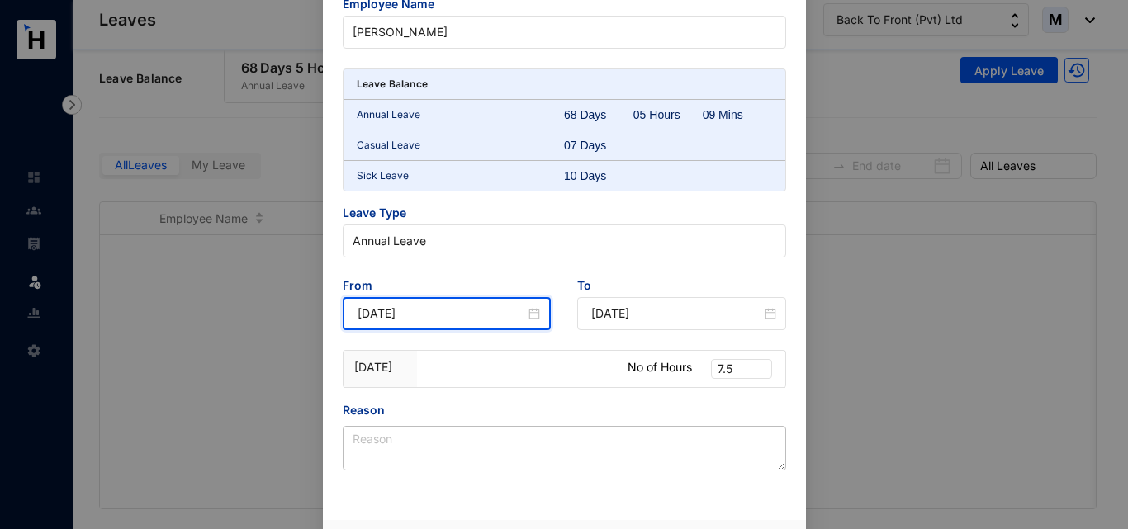
type input "[DATE]"
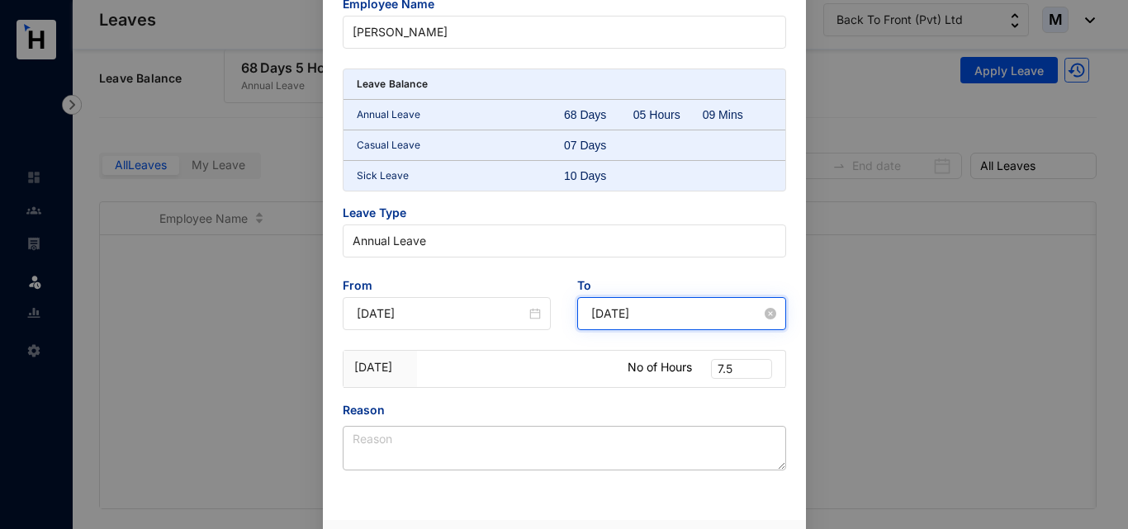
click at [640, 322] on input "[DATE]" at bounding box center [676, 314] width 170 height 18
click at [667, 320] on input "[DATE]" at bounding box center [676, 314] width 170 height 18
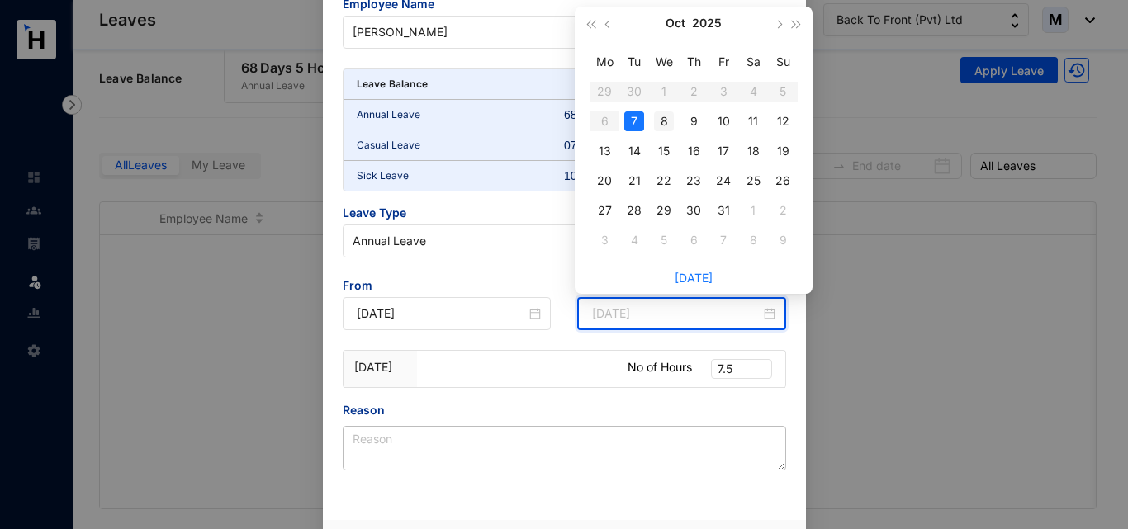
click at [666, 118] on div "8" at bounding box center [664, 121] width 20 height 20
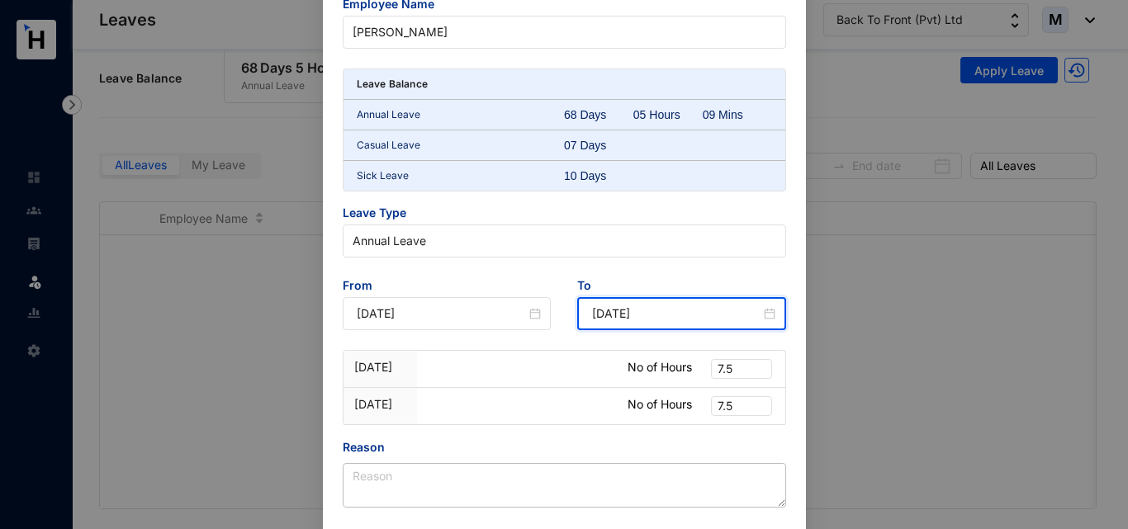
type input "[DATE]"
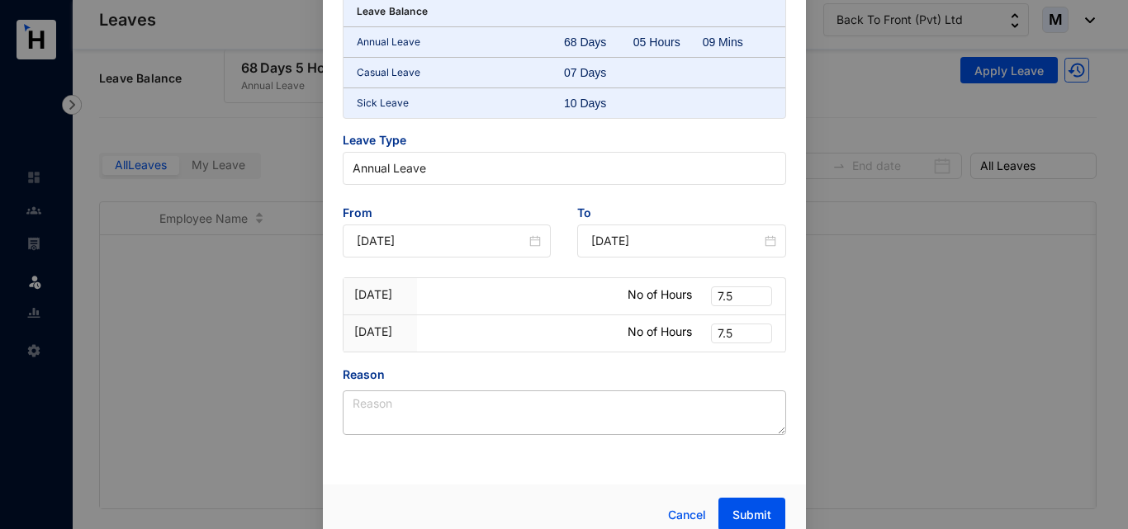
scroll to position [154, 0]
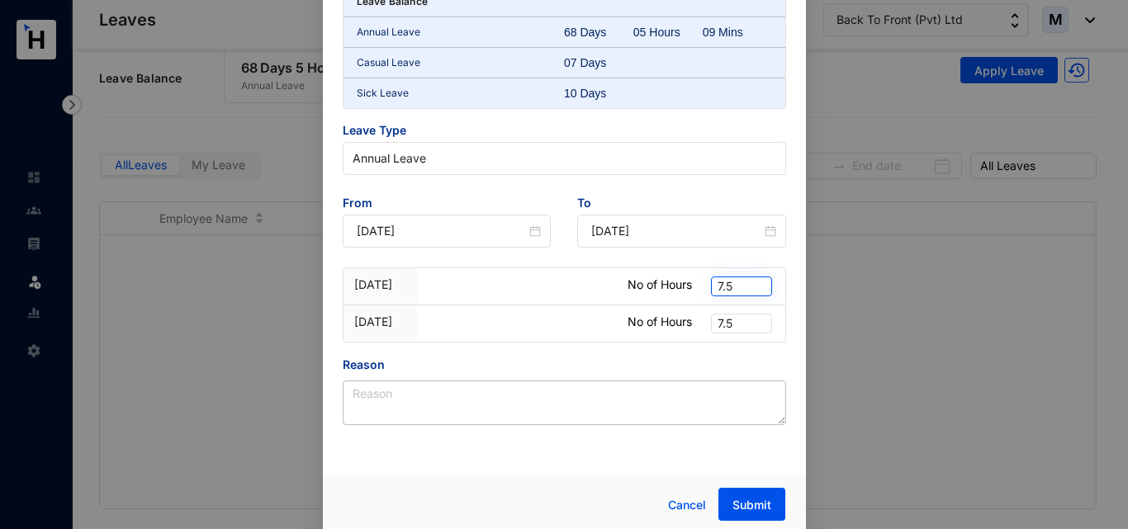
click at [737, 291] on span "7.5" at bounding box center [741, 286] width 48 height 18
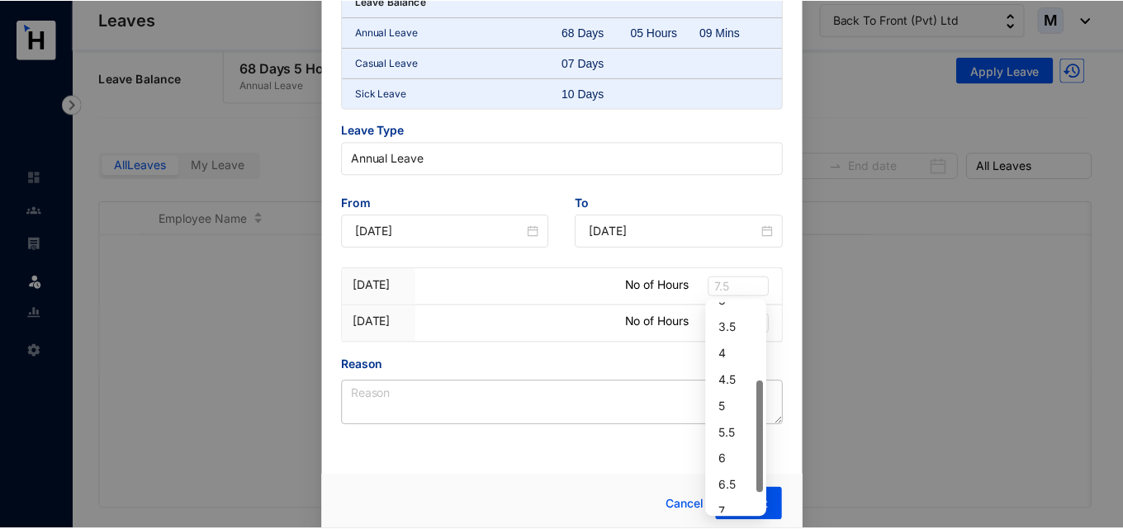
scroll to position [0, 0]
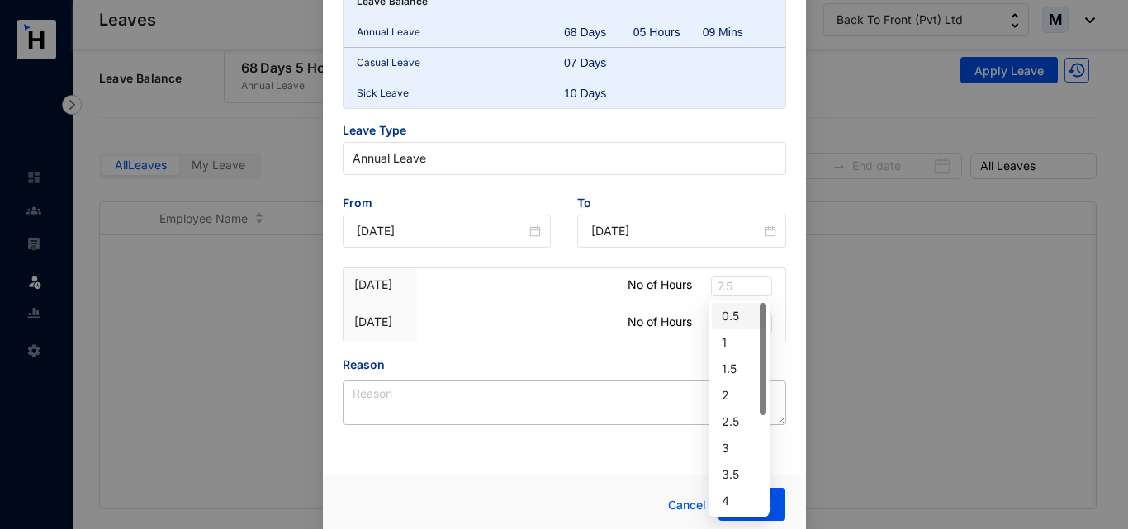
drag, startPoint x: 761, startPoint y: 321, endPoint x: 763, endPoint y: 268, distance: 53.7
click at [763, 268] on body "Leaves Leave Settings Leaves Back To Front (Pvt) Ltd M Leave Request Leave Annu…" at bounding box center [561, 252] width 1123 height 529
drag, startPoint x: 569, startPoint y: 335, endPoint x: 547, endPoint y: 334, distance: 21.5
click at [568, 336] on div at bounding box center [527, 323] width 184 height 36
click at [670, 506] on span "Cancel" at bounding box center [687, 505] width 38 height 18
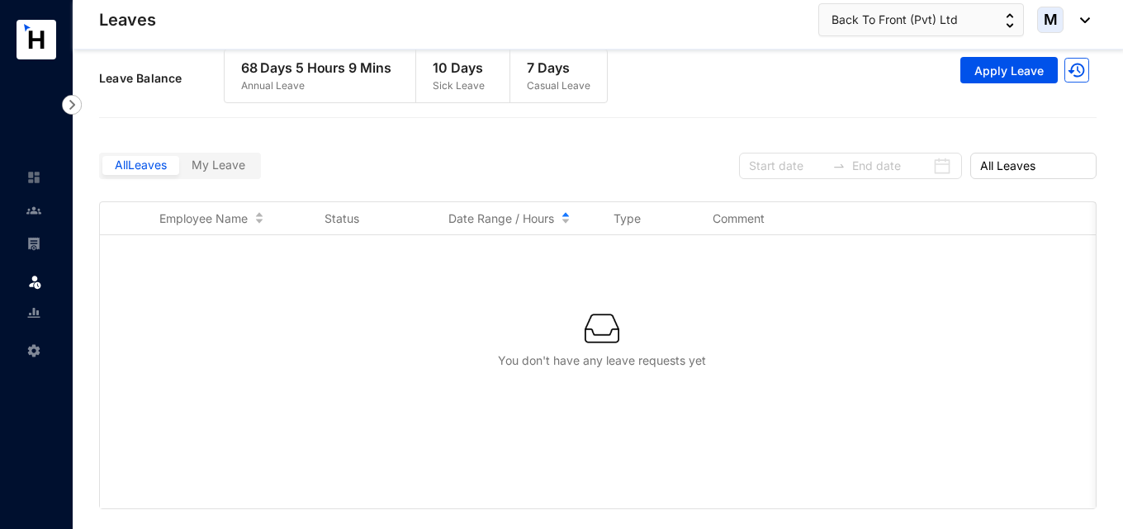
click at [36, 282] on img at bounding box center [34, 281] width 17 height 17
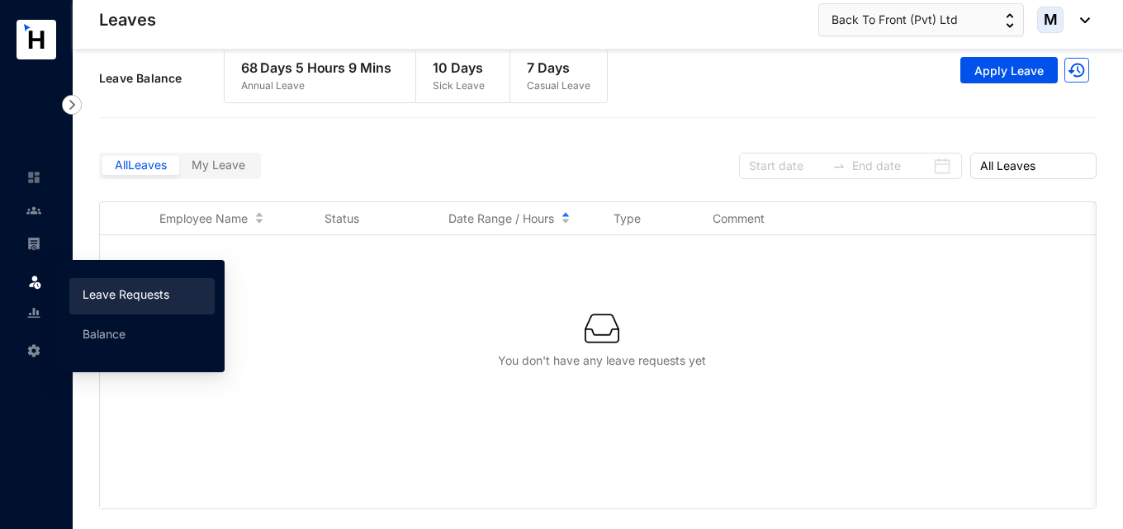
click at [125, 301] on link "Leave Requests" at bounding box center [126, 294] width 87 height 14
click at [97, 334] on link "Balance" at bounding box center [104, 334] width 43 height 14
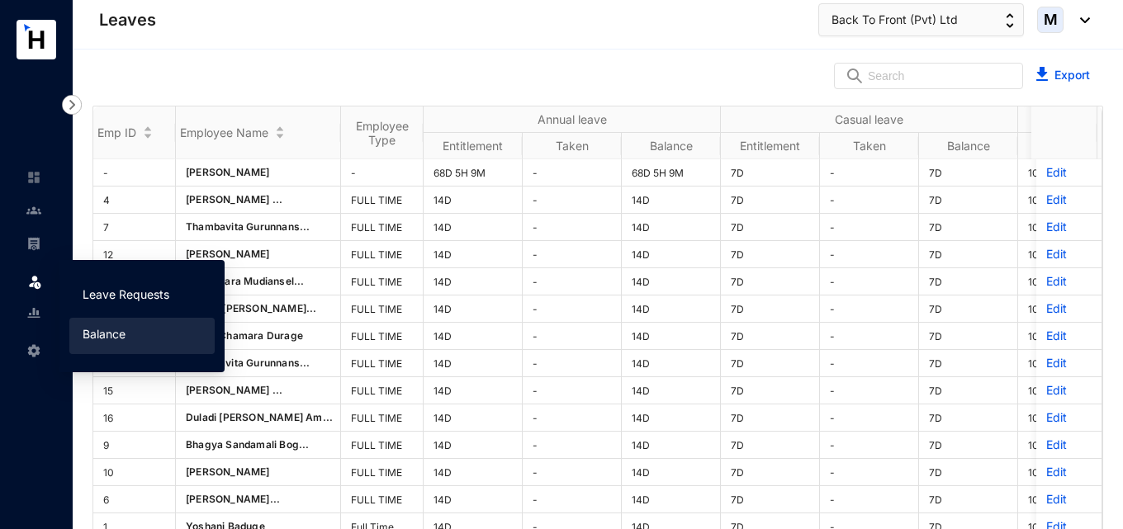
click at [108, 296] on link "Leave Requests" at bounding box center [126, 294] width 87 height 14
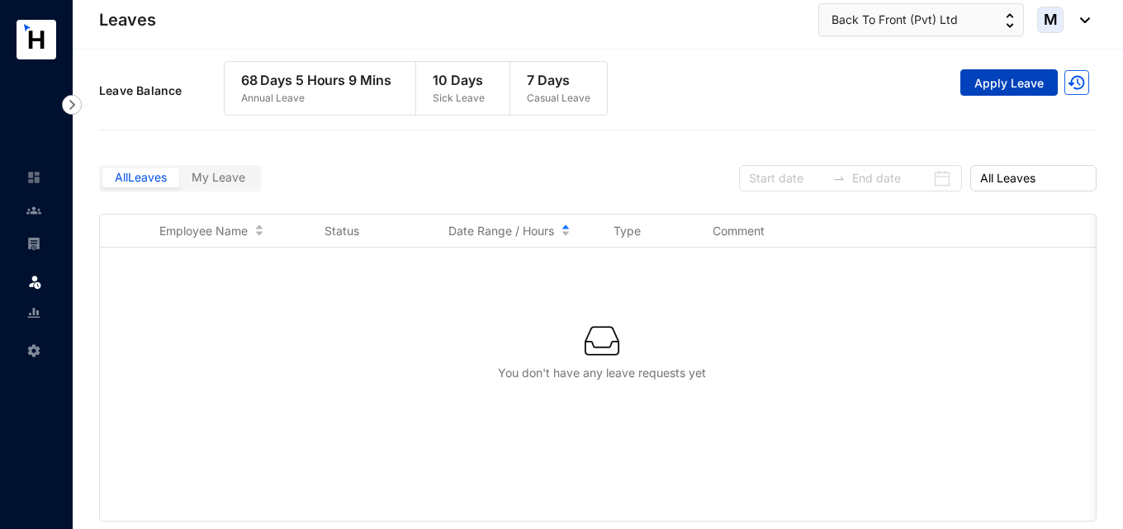
click at [1006, 82] on span "Apply Leave" at bounding box center [1008, 83] width 69 height 17
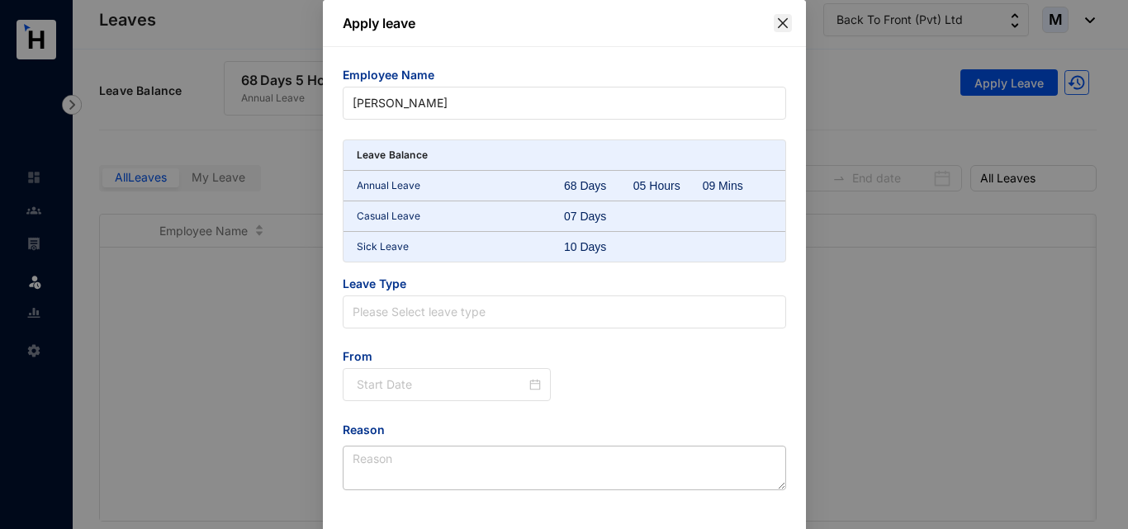
click at [782, 27] on icon "close" at bounding box center [782, 23] width 13 height 13
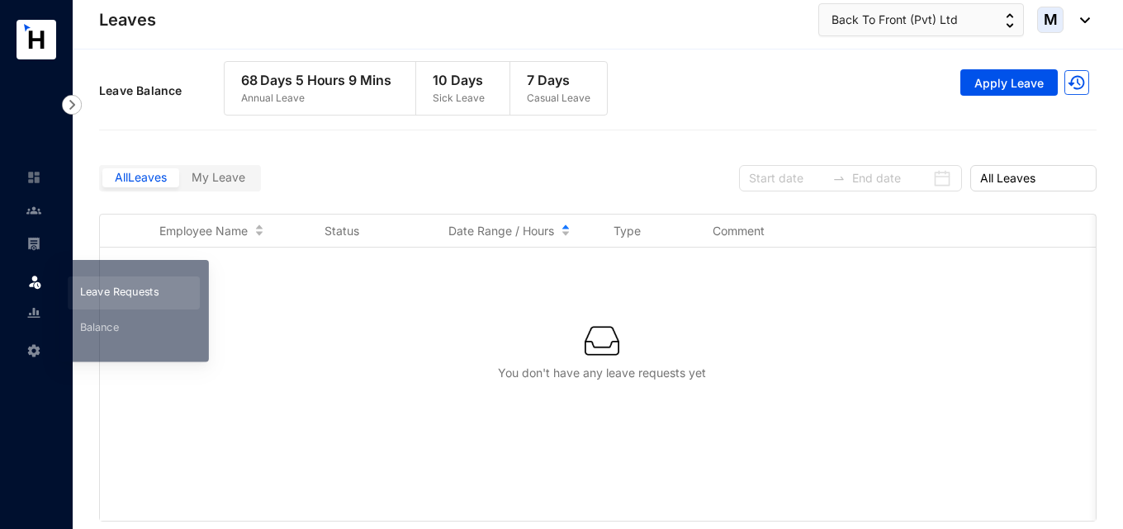
click at [31, 283] on img at bounding box center [34, 281] width 17 height 17
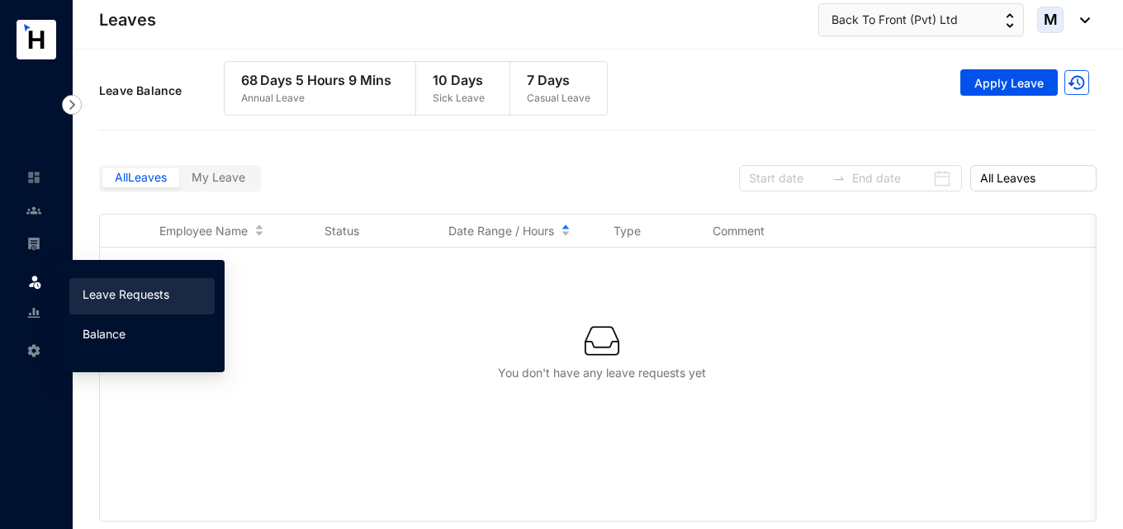
click at [122, 339] on link "Balance" at bounding box center [104, 334] width 43 height 14
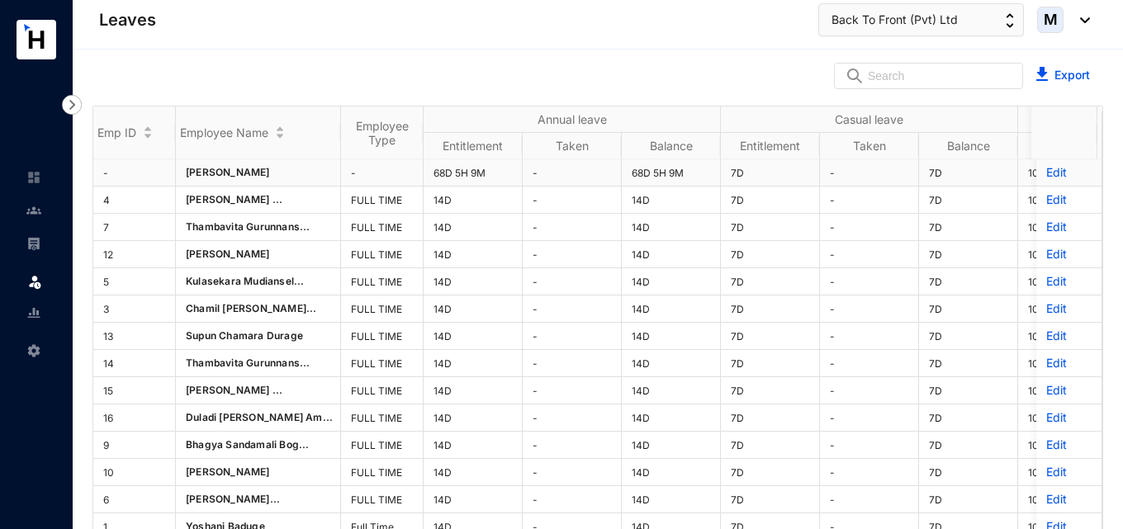
click at [1046, 172] on p "Edit" at bounding box center [1068, 172] width 45 height 17
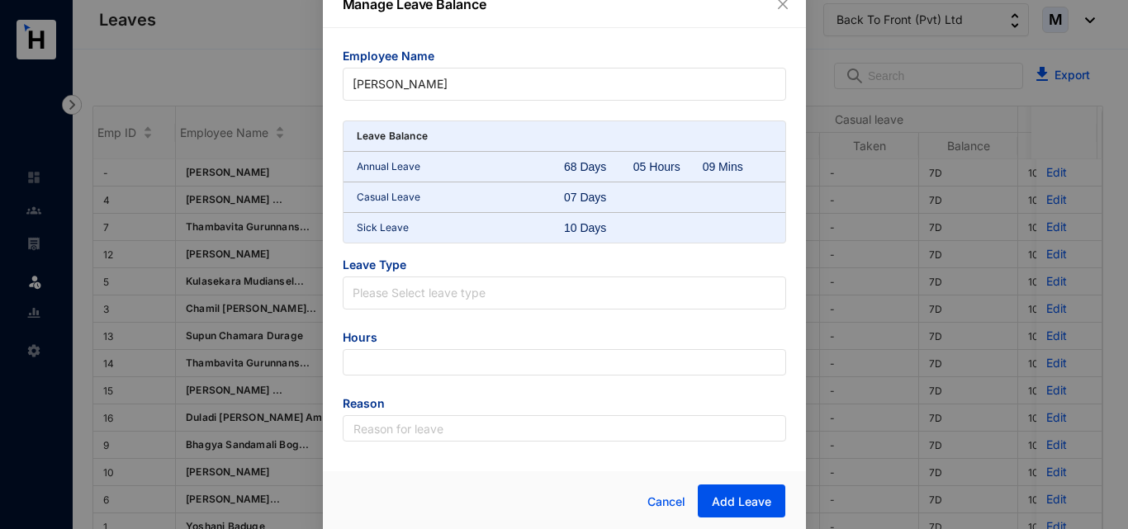
scroll to position [21, 0]
